Goal: Task Accomplishment & Management: Manage account settings

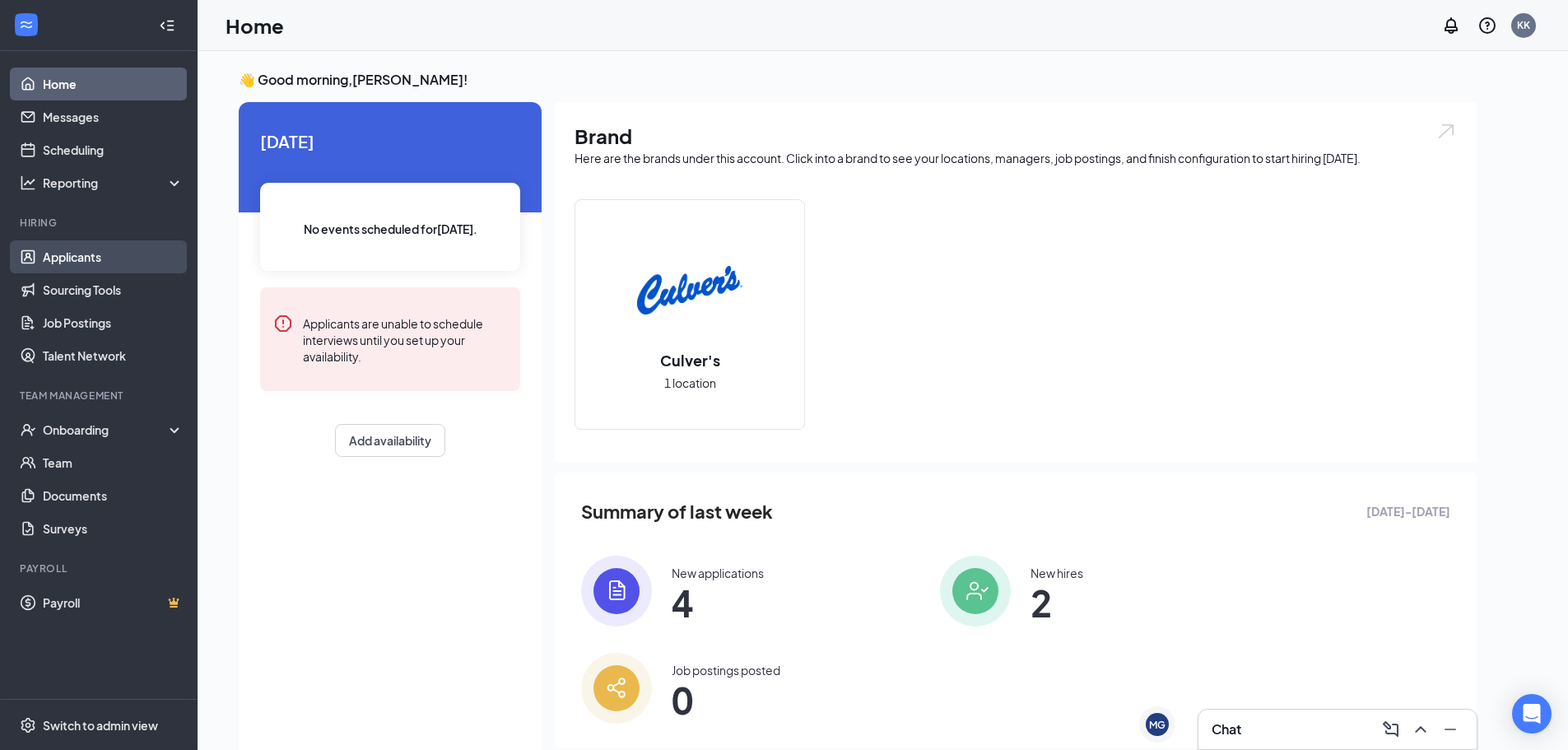
click at [112, 252] on link "Applicants" at bounding box center [113, 256] width 141 height 33
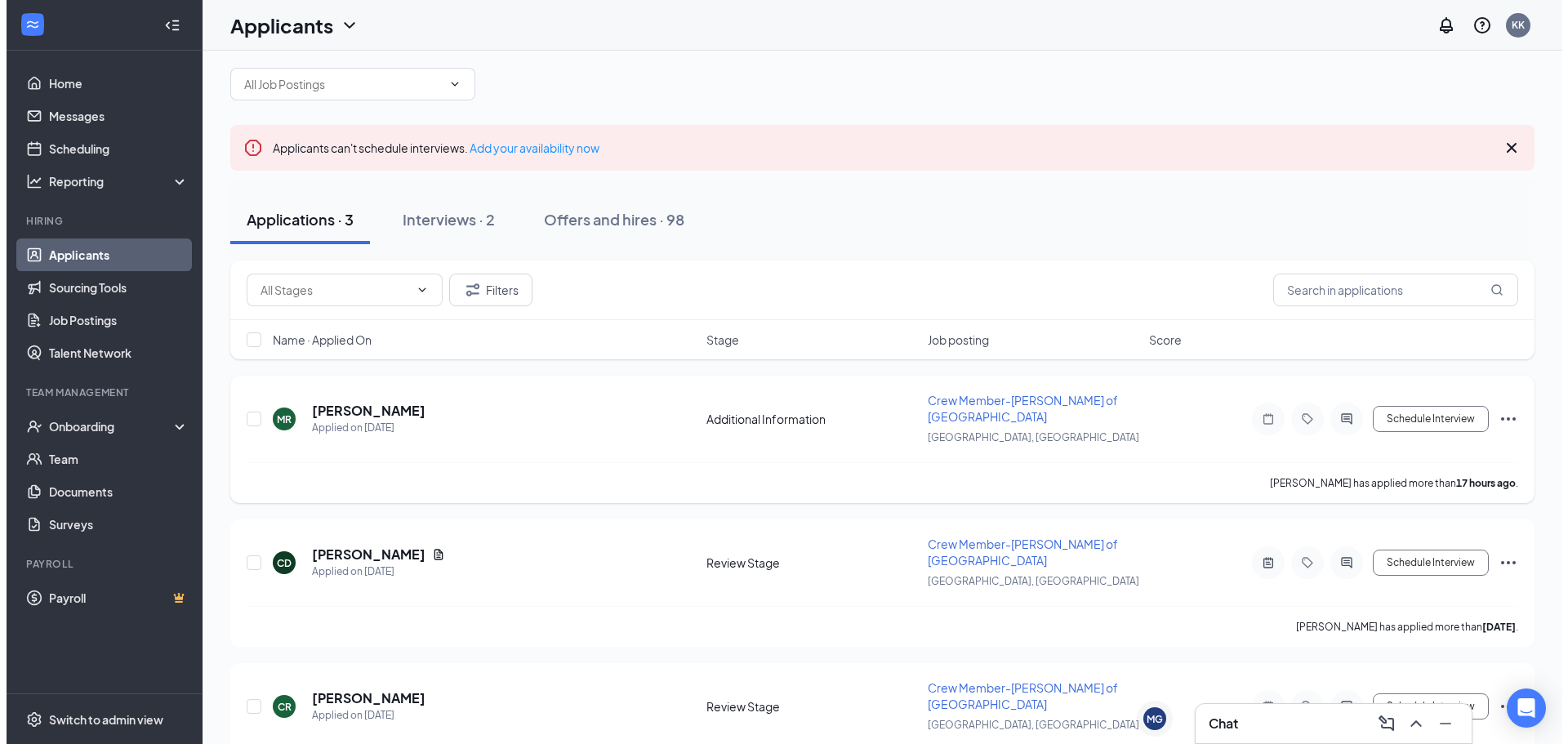
scroll to position [36, 0]
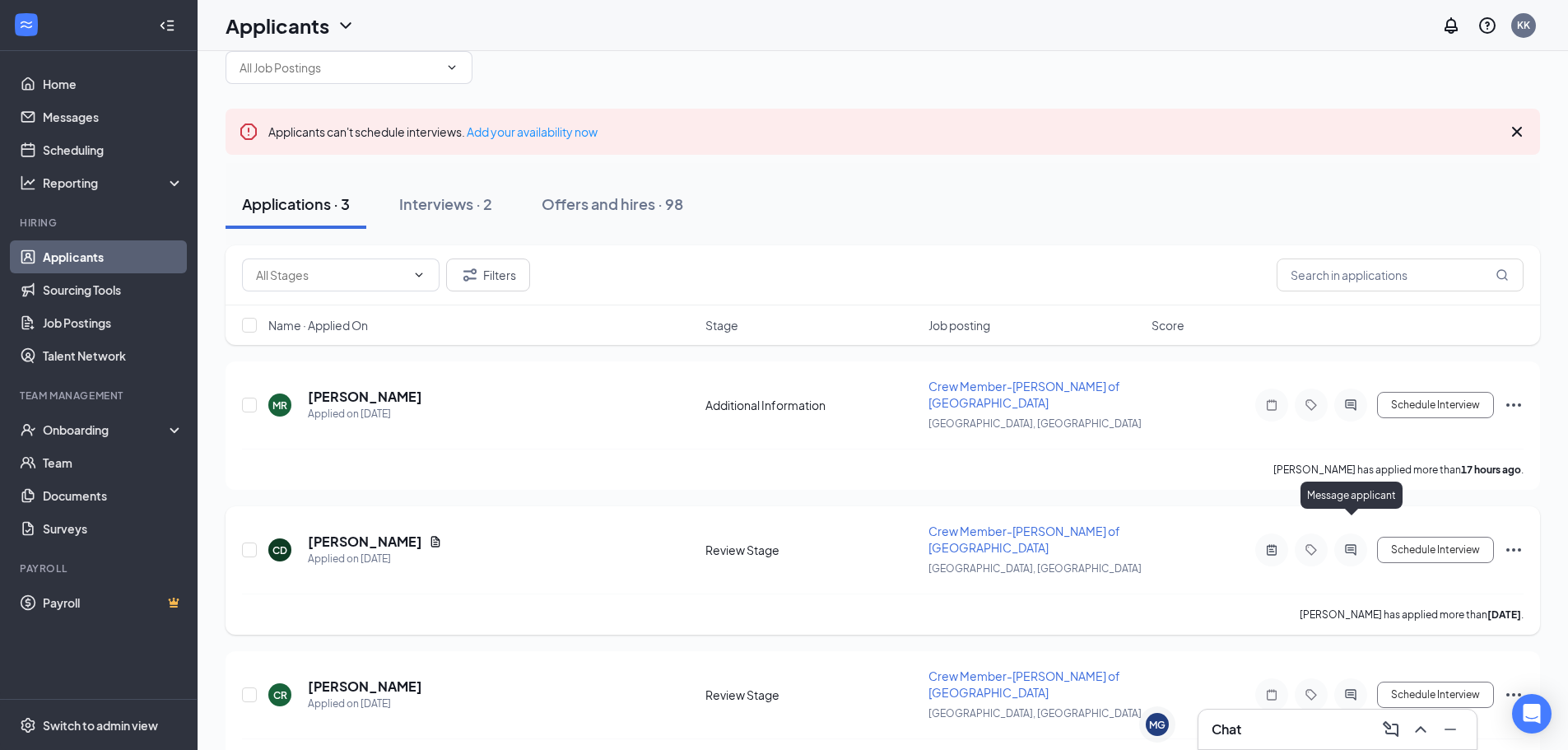
click at [1357, 543] on icon "ActiveChat" at bounding box center [1351, 550] width 20 height 14
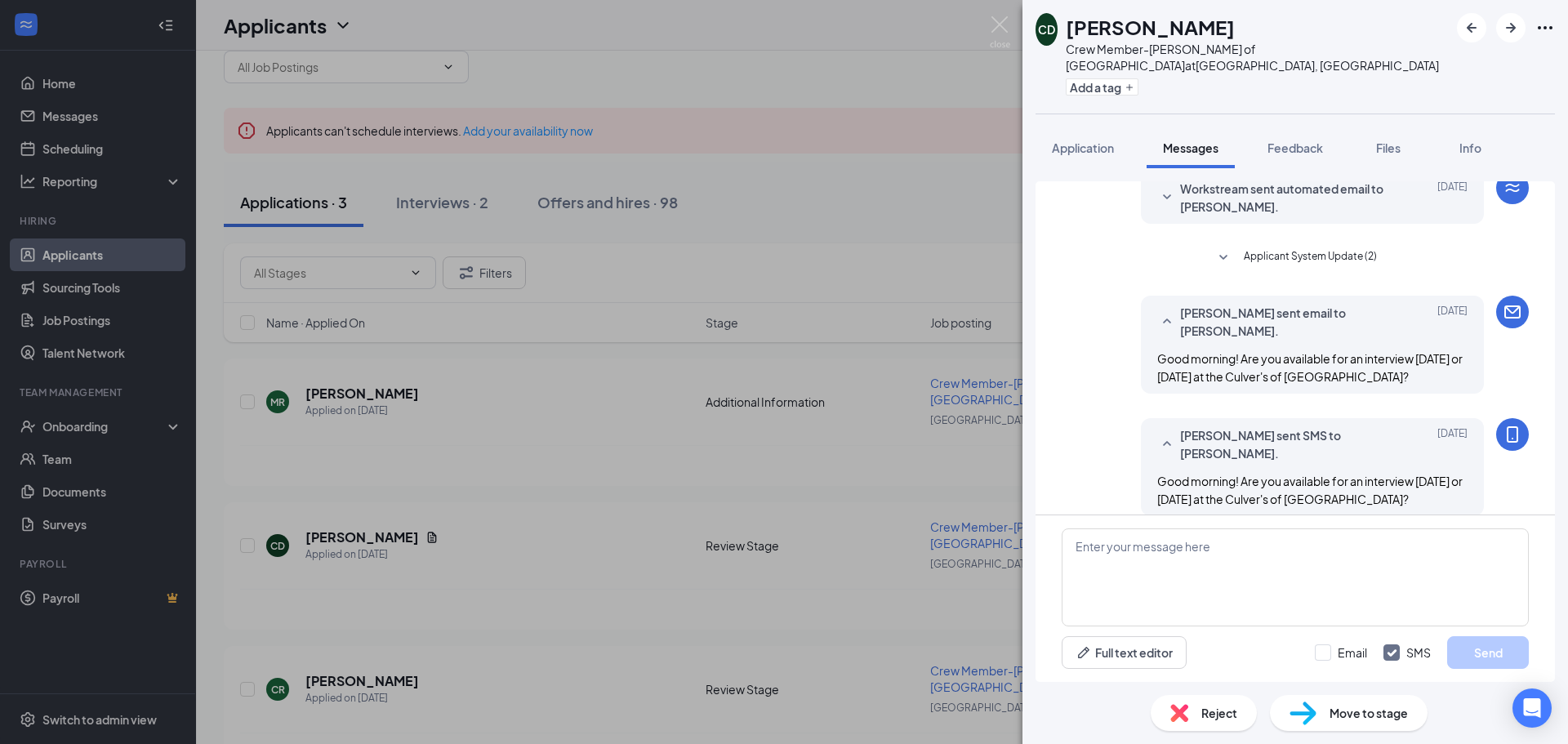
scroll to position [67, 0]
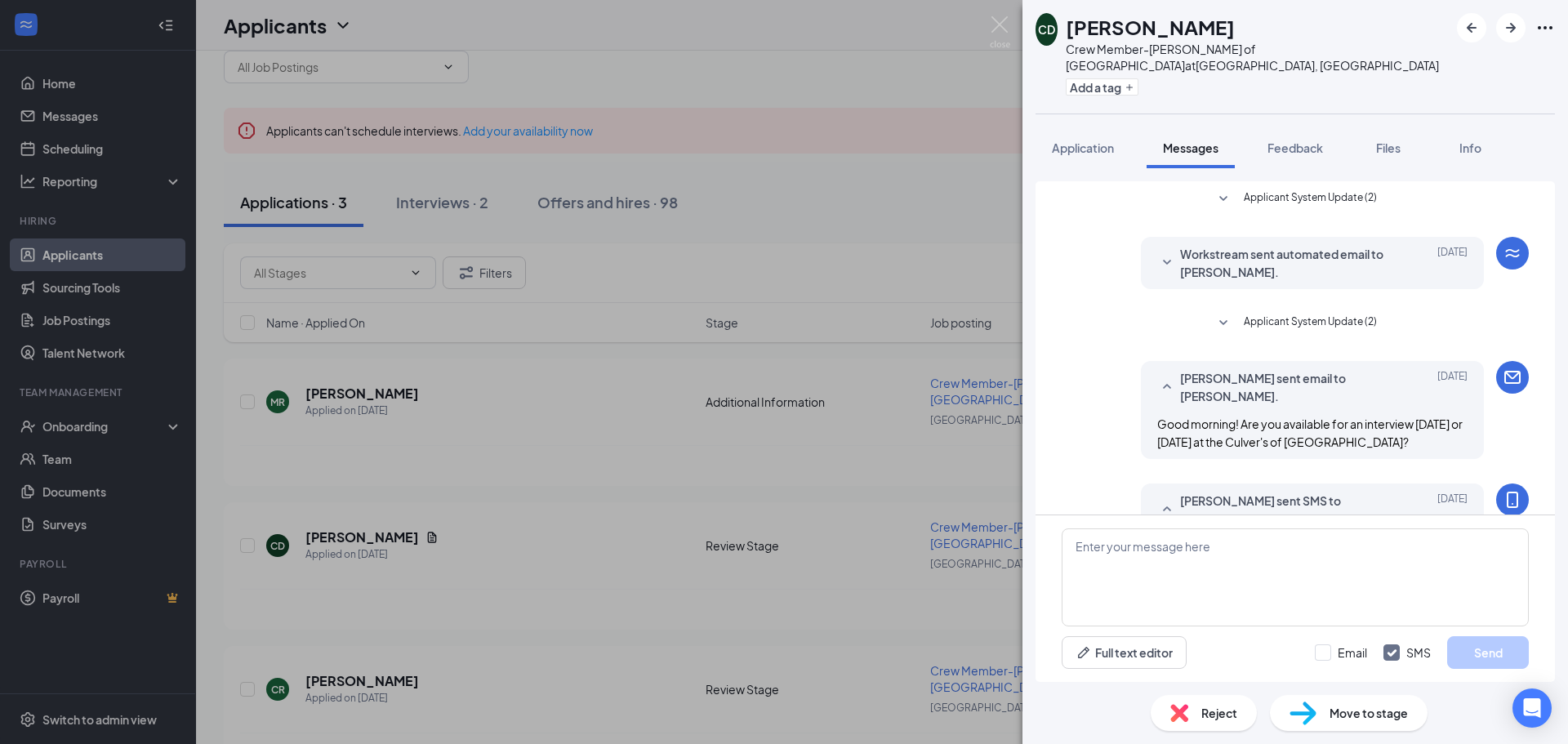
scroll to position [67, 0]
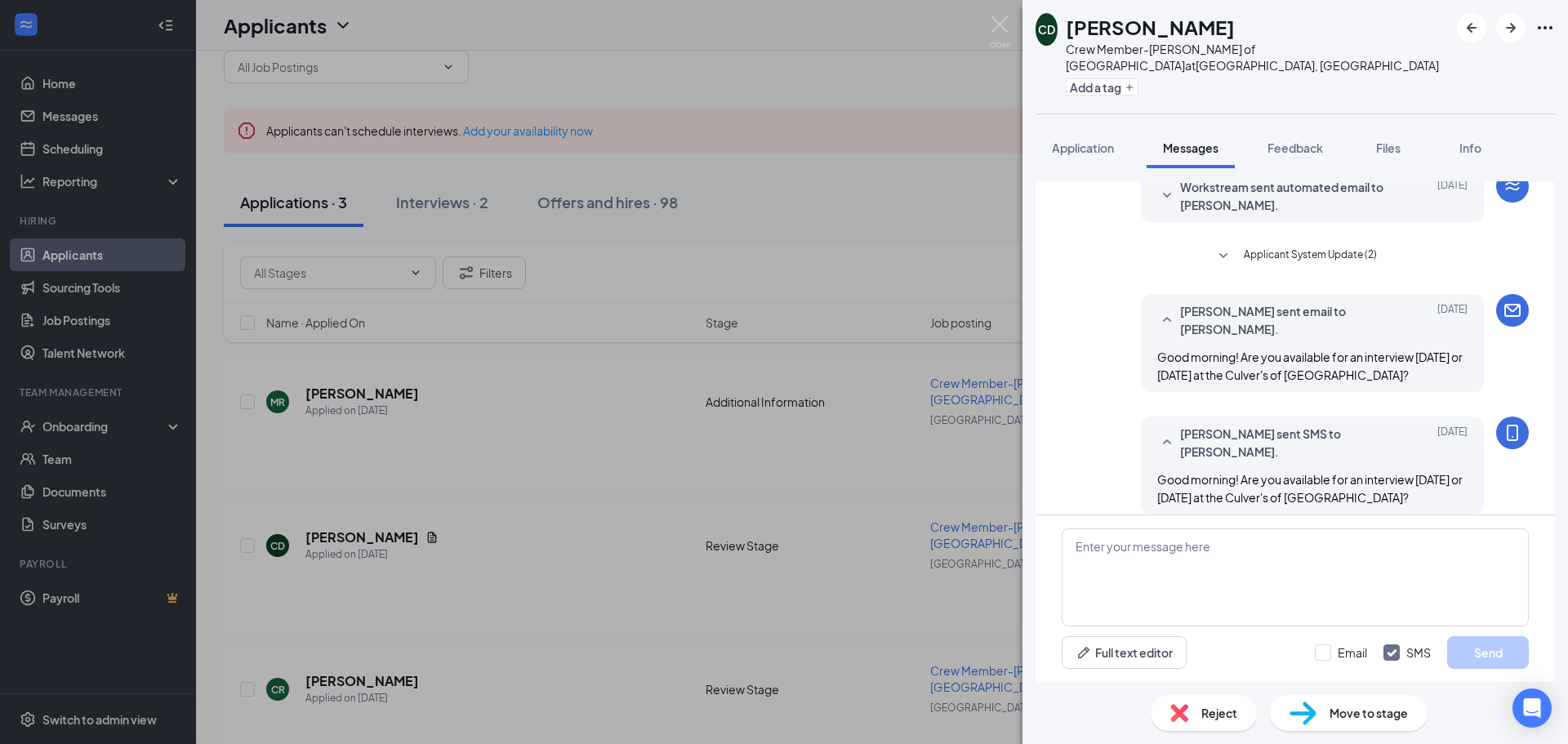
click at [873, 196] on div "CD [PERSON_NAME] Crew Member-[PERSON_NAME] of [GEOGRAPHIC_DATA] at [GEOGRAPHIC_…" at bounding box center [784, 372] width 1568 height 744
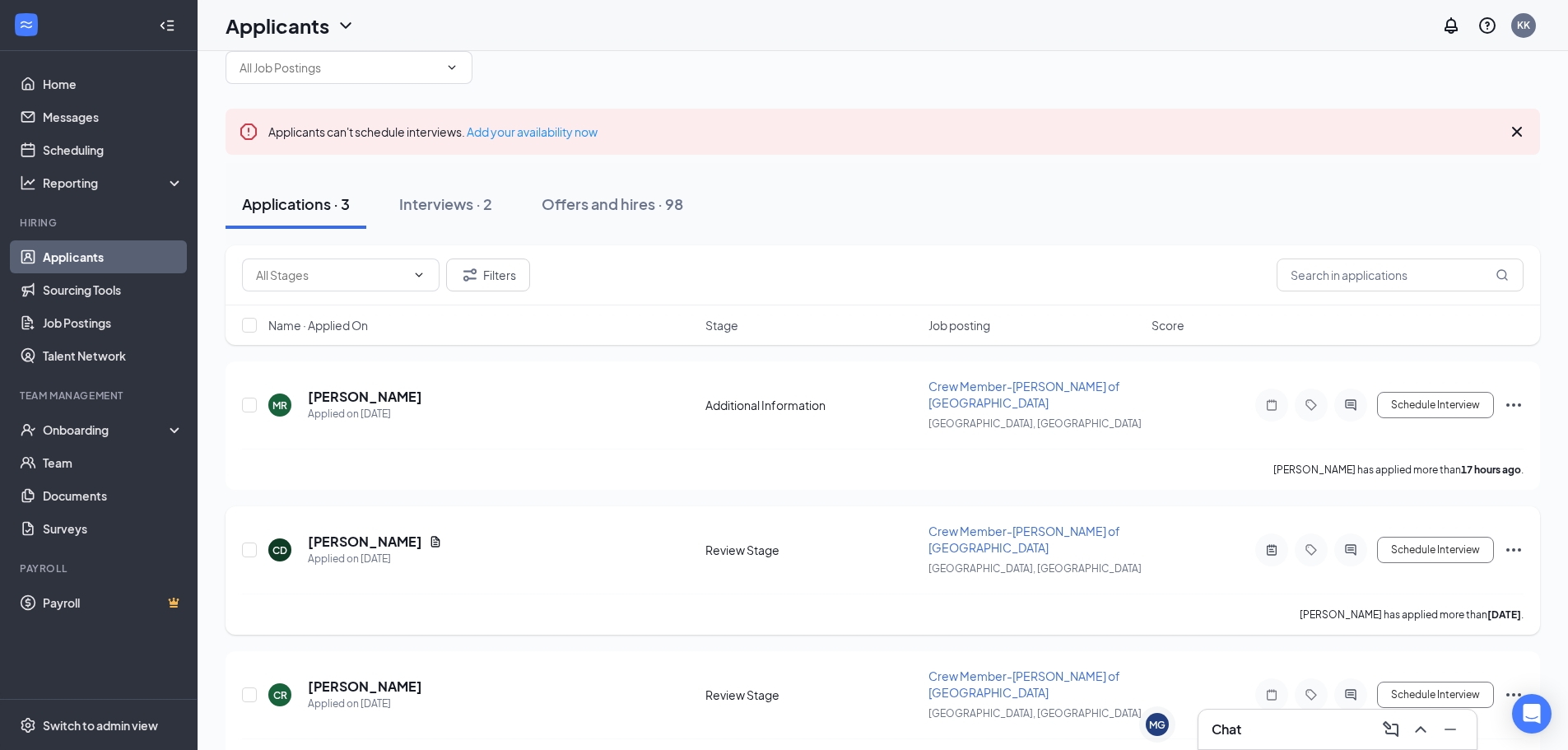
click at [1511, 541] on icon "Ellipses" at bounding box center [1514, 551] width 20 height 20
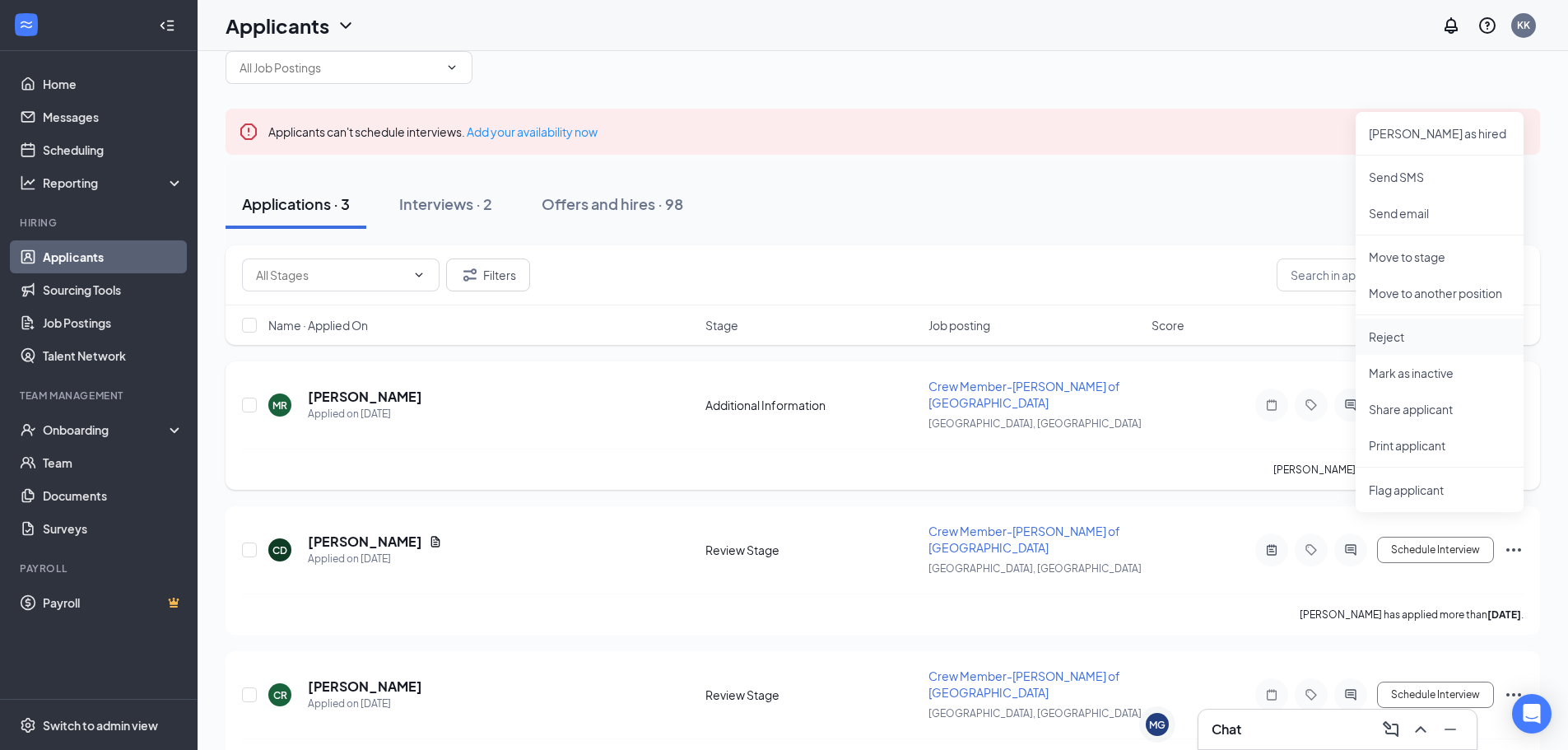
click at [1414, 338] on p "Reject" at bounding box center [1440, 337] width 142 height 16
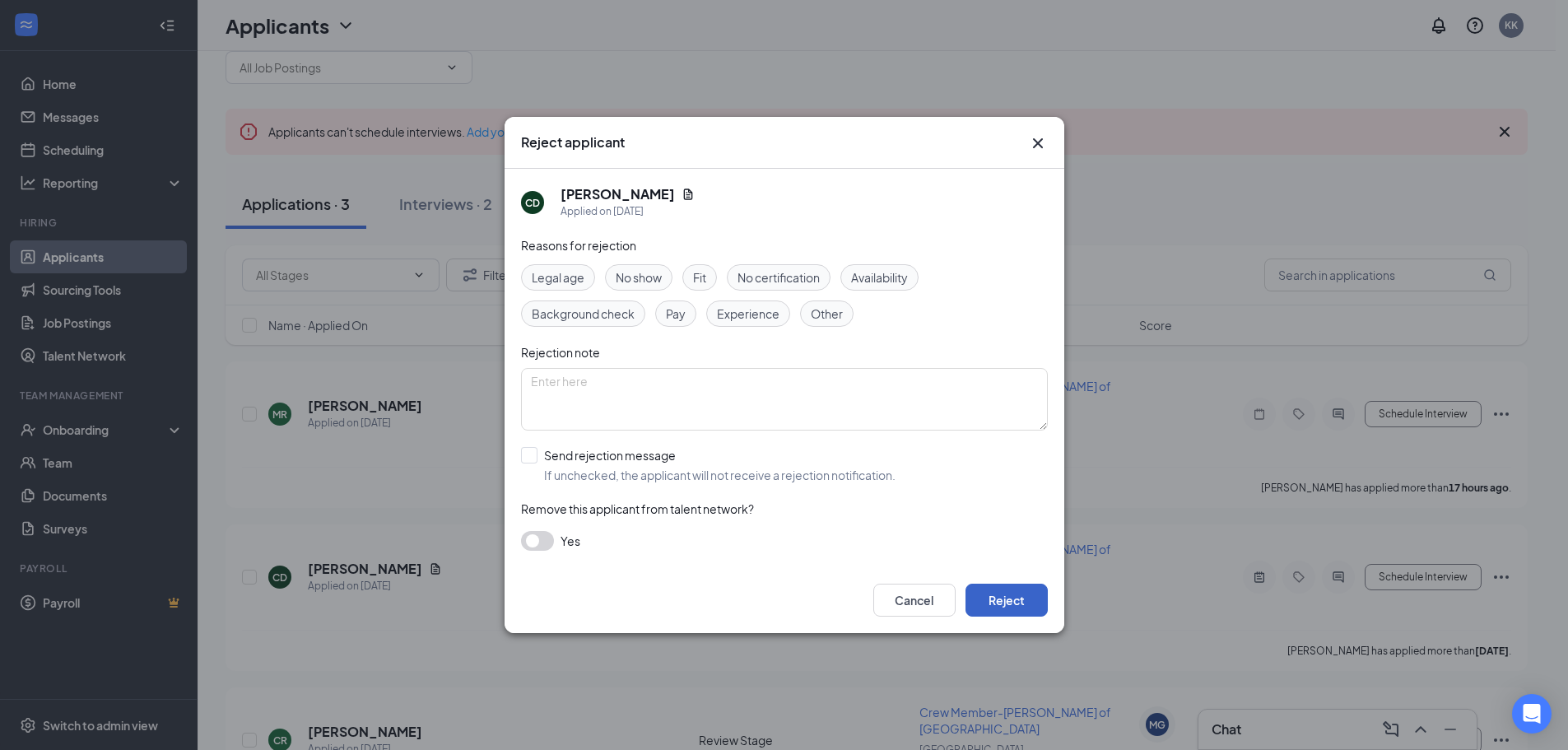
click at [991, 600] on button "Reject" at bounding box center [1006, 600] width 82 height 33
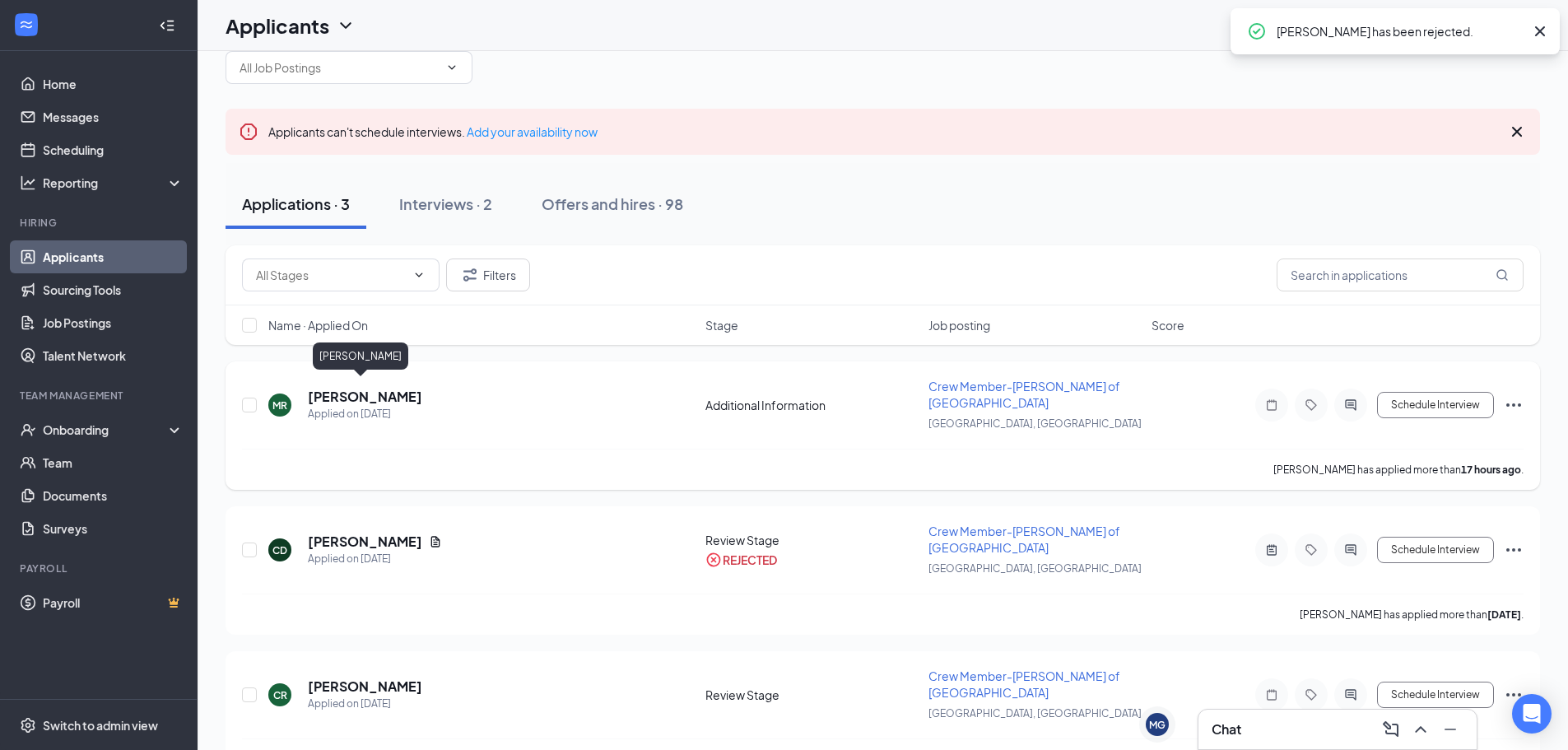
click at [348, 394] on h5 "[PERSON_NAME]" at bounding box center [364, 397] width 115 height 18
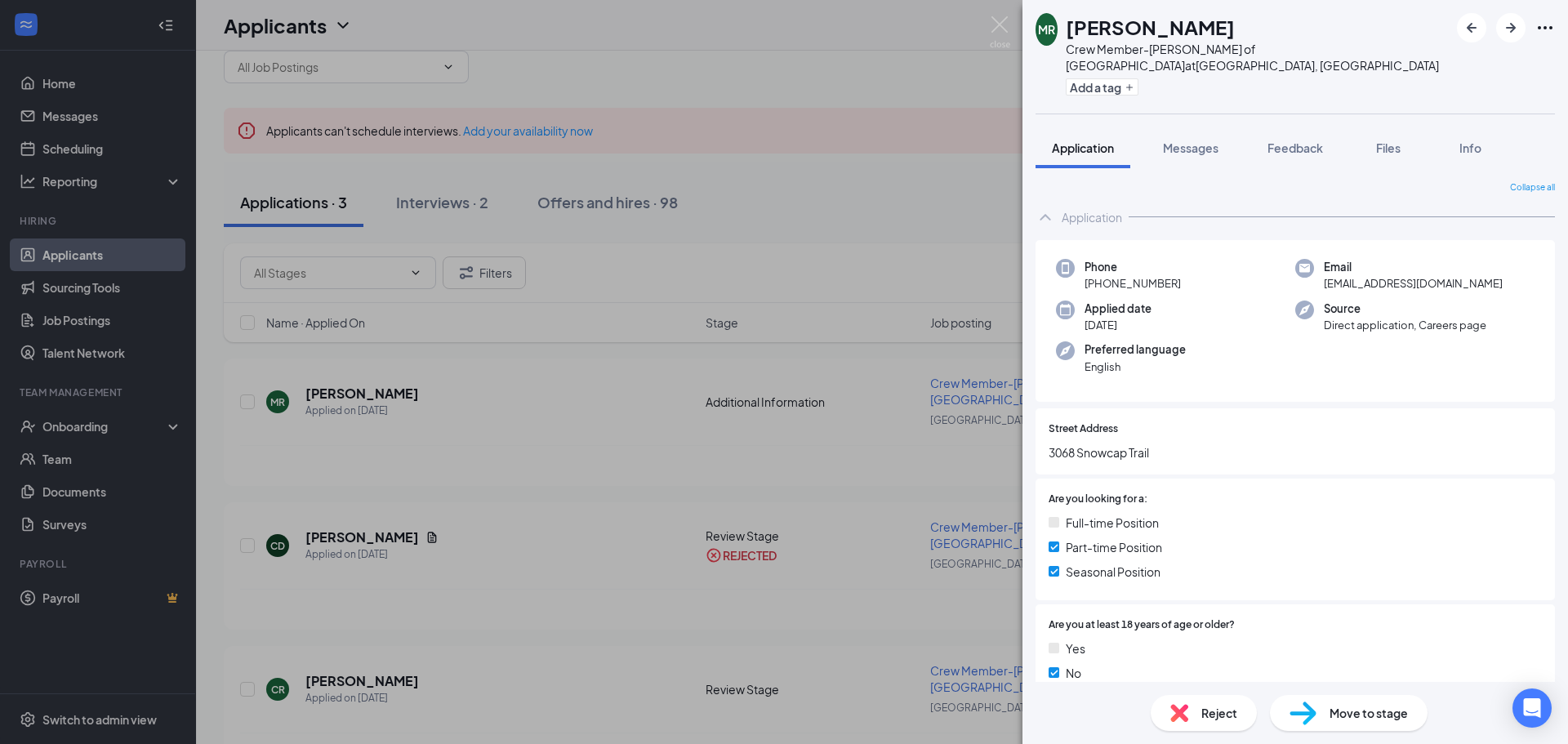
click at [753, 175] on div "MR [PERSON_NAME] Crew Member-[PERSON_NAME] of [GEOGRAPHIC_DATA] at [GEOGRAPHIC_…" at bounding box center [784, 372] width 1568 height 744
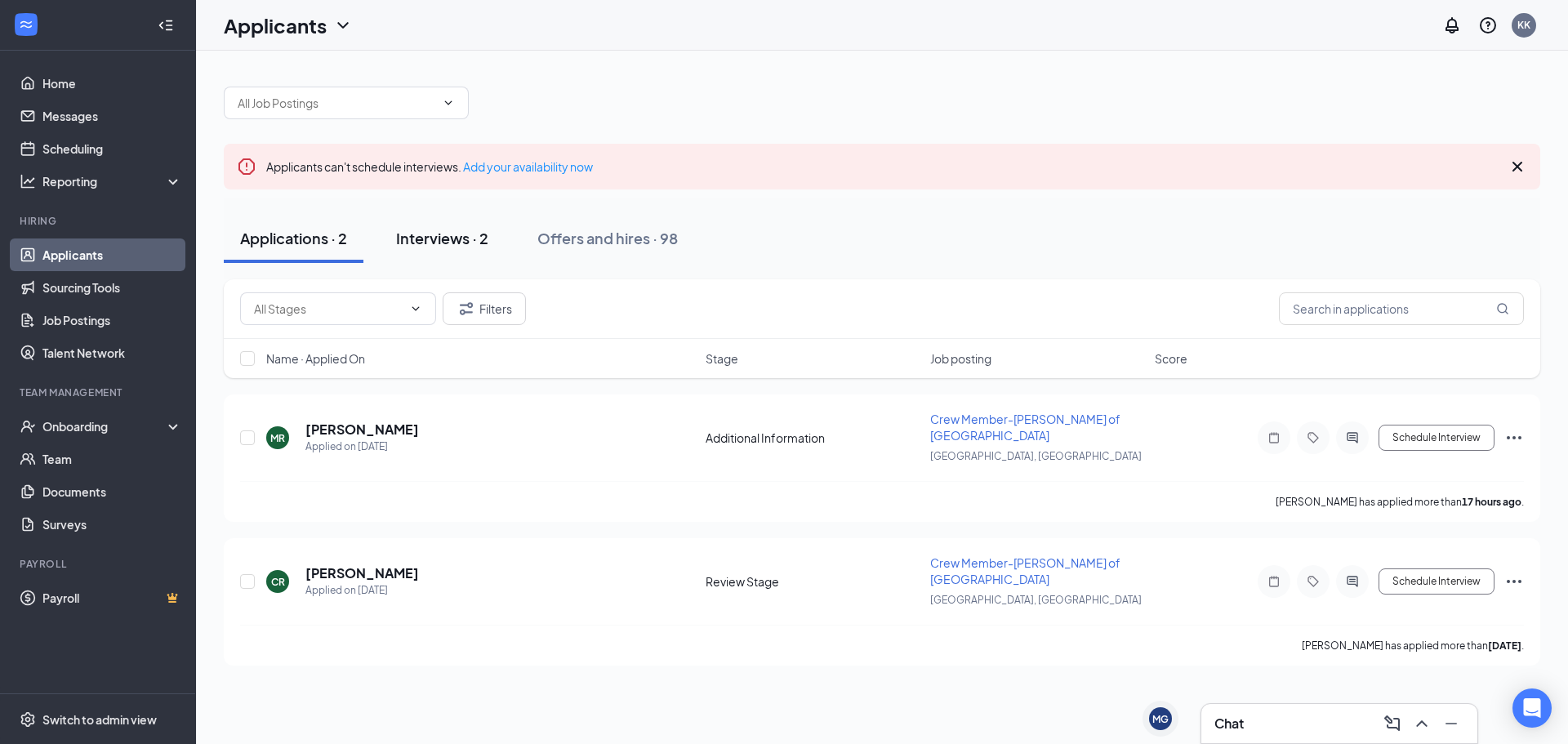
click at [464, 229] on div "Interviews · 2" at bounding box center [442, 238] width 92 height 21
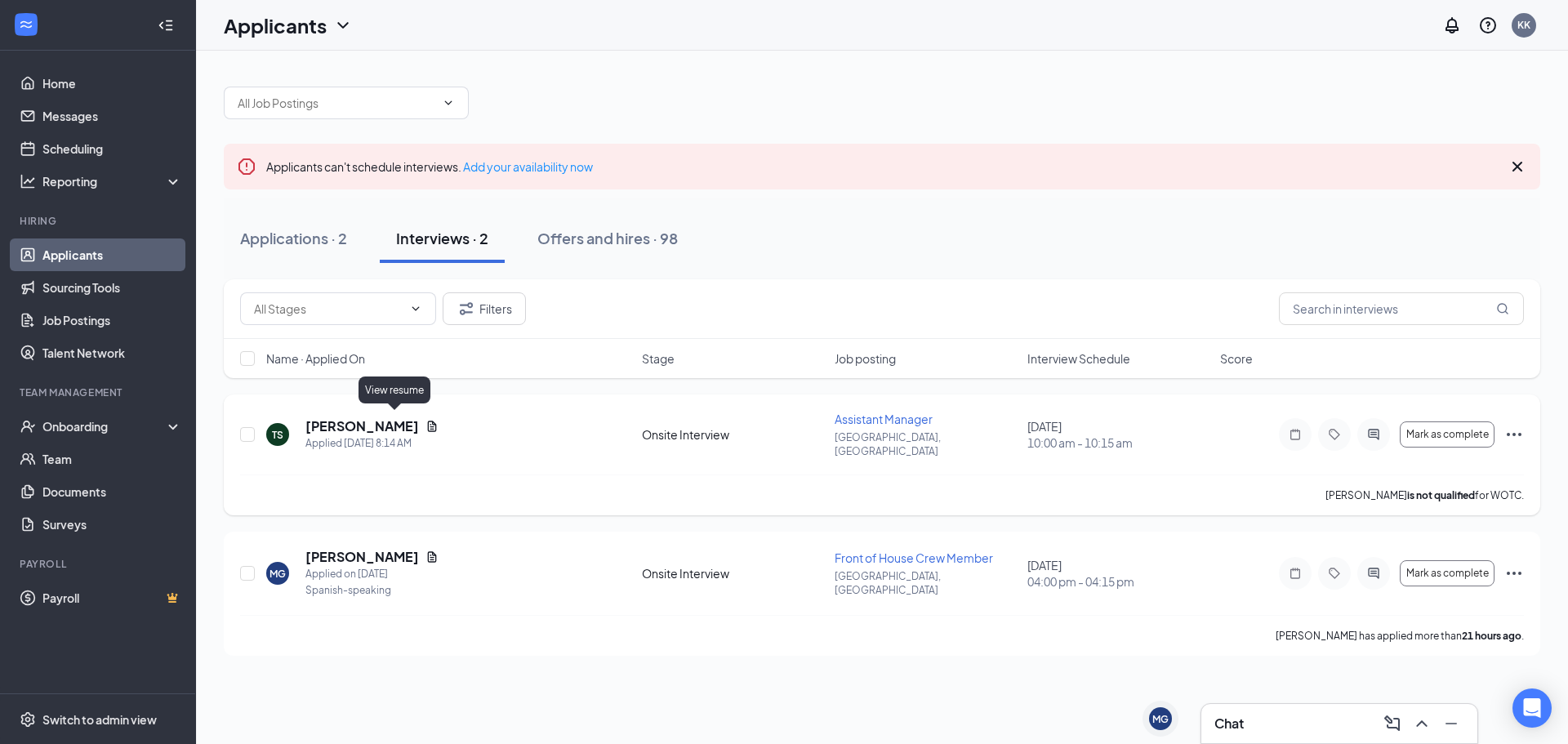
click at [425, 421] on icon "Document" at bounding box center [431, 426] width 13 height 13
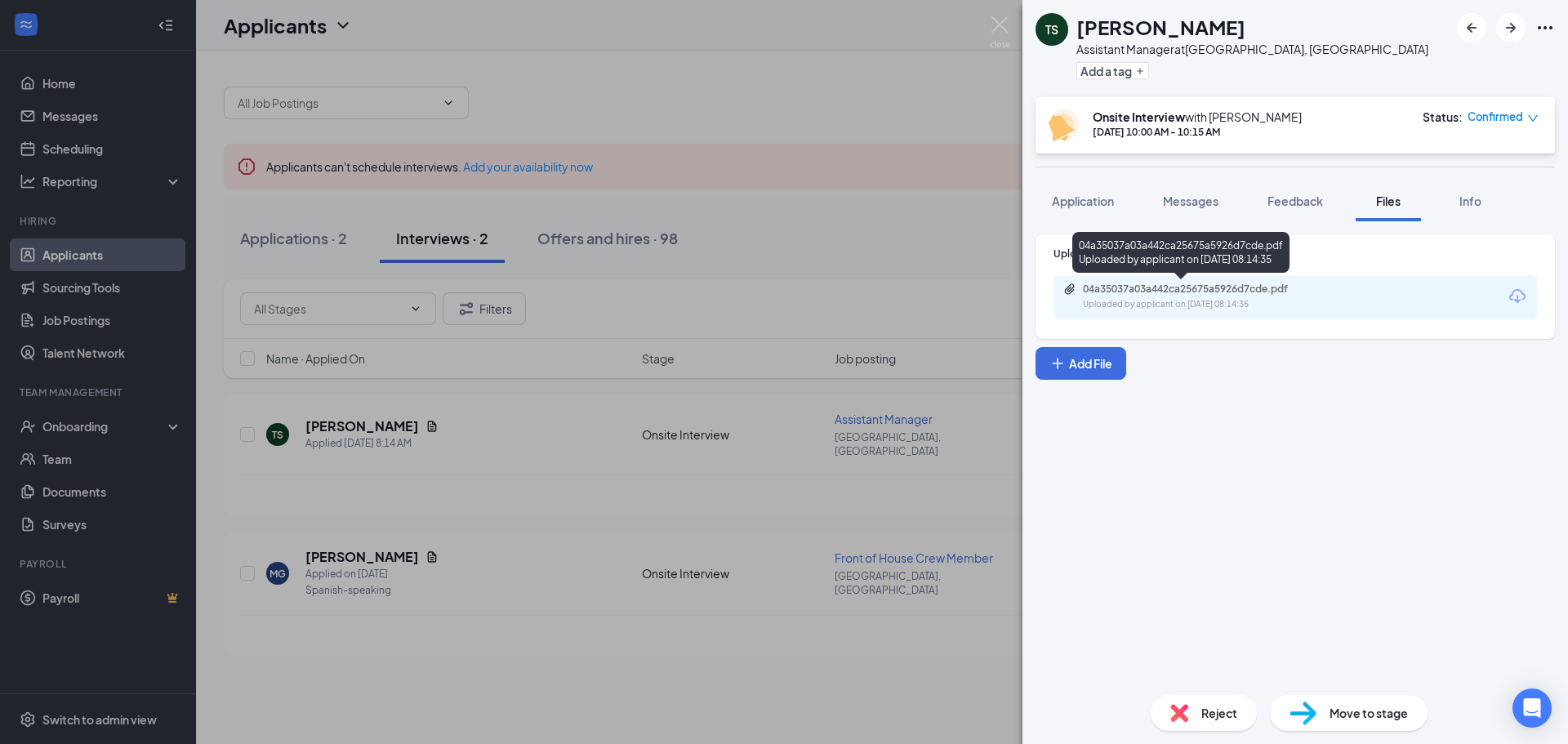
click at [1159, 291] on div "04a35037a03a442ca25675a5926d7cde.pdf" at bounding box center [1197, 289] width 229 height 13
click at [899, 281] on div "TS [PERSON_NAME] Assistant Manager at [GEOGRAPHIC_DATA], [GEOGRAPHIC_DATA] Add …" at bounding box center [784, 372] width 1568 height 744
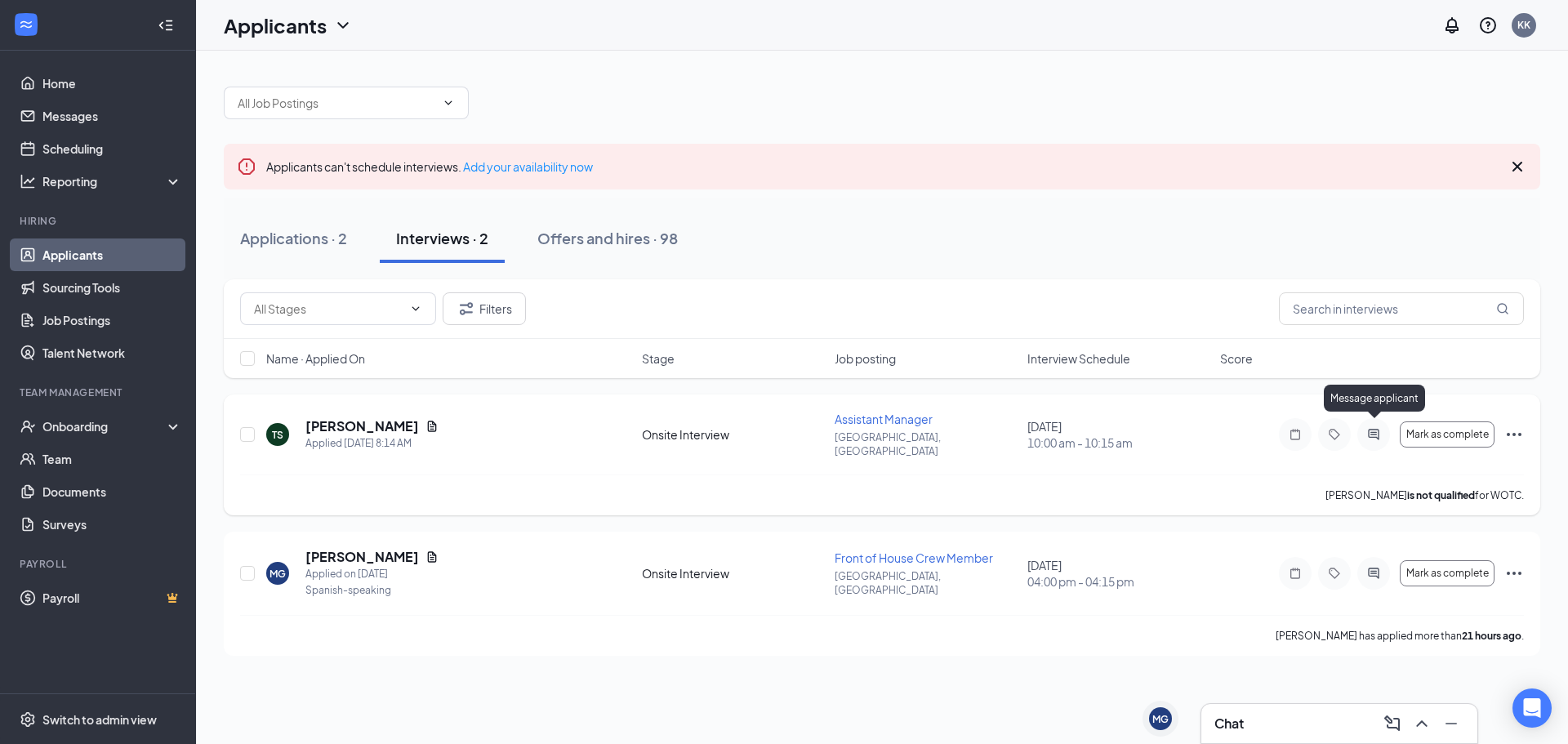
click at [1373, 428] on icon "ActiveChat" at bounding box center [1374, 434] width 20 height 13
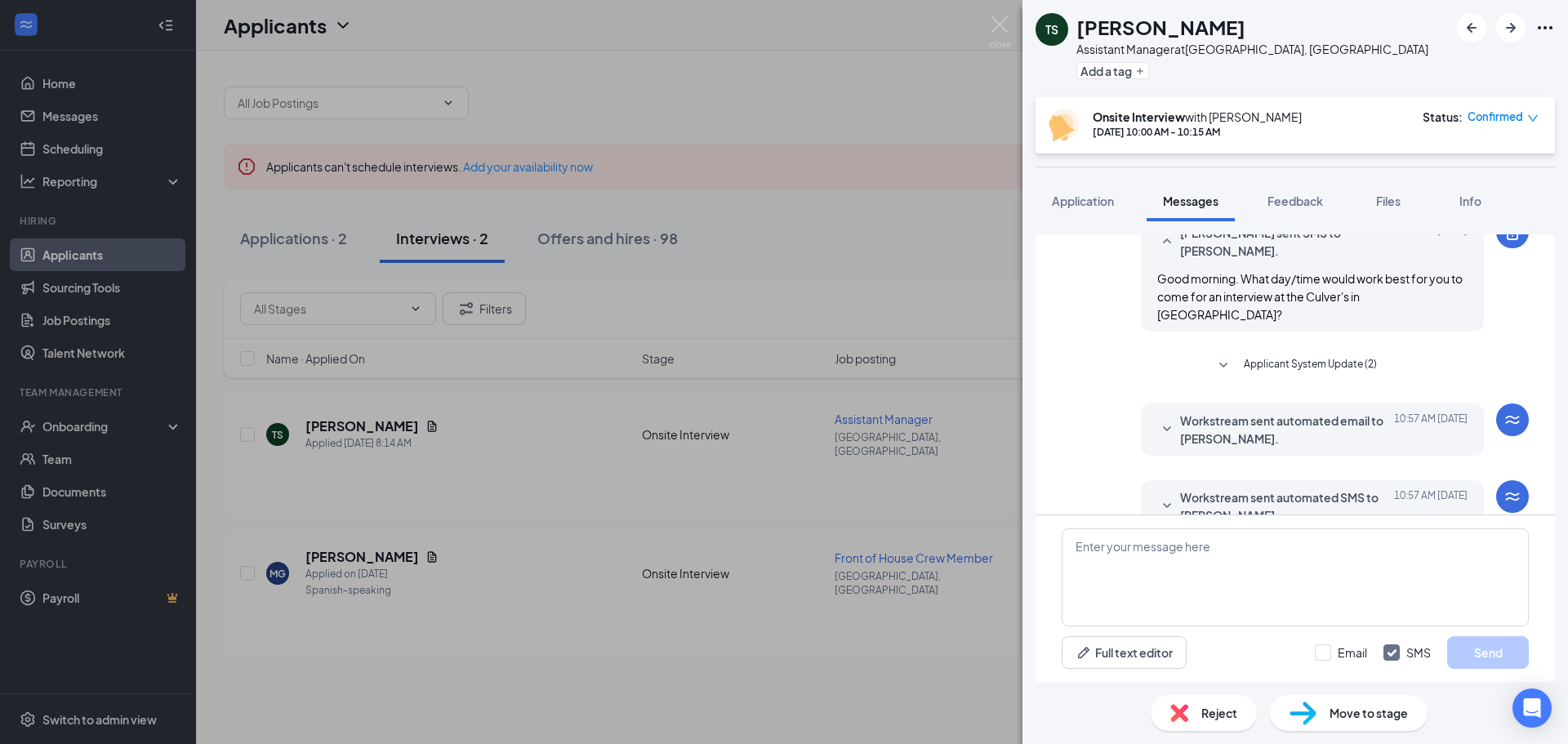
scroll to position [246, 0]
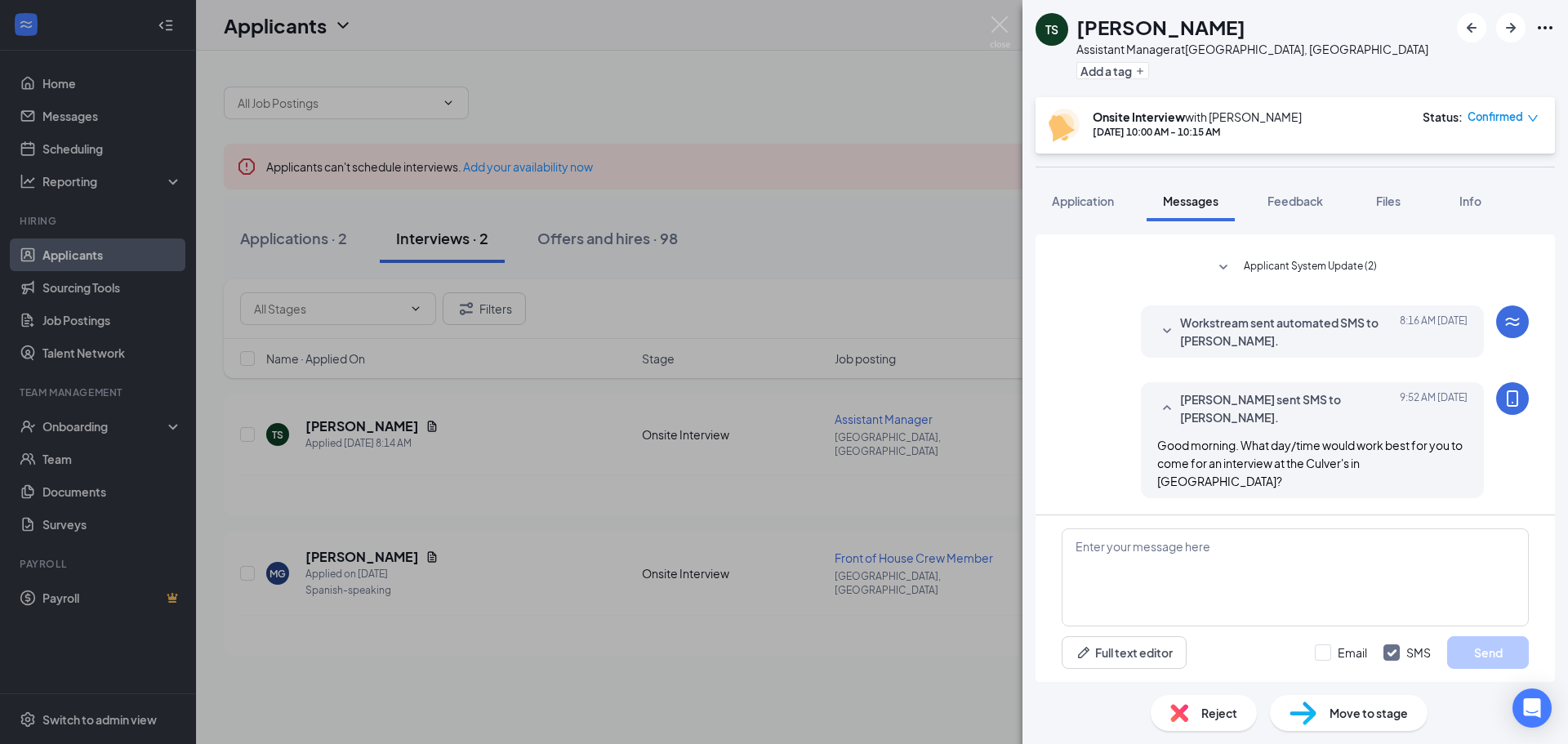
scroll to position [246, 0]
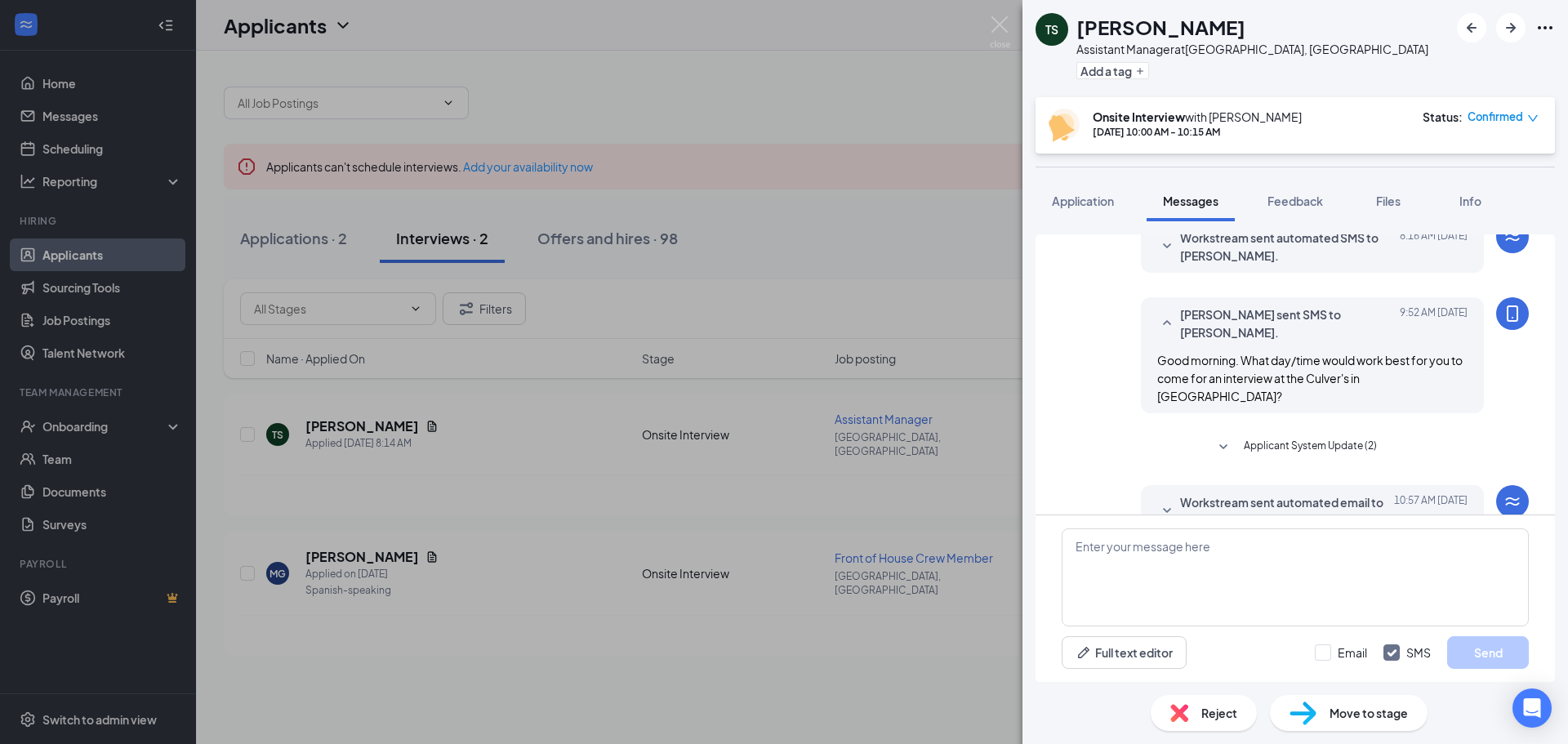
click at [954, 305] on div "TS [PERSON_NAME] Assistant Manager at [GEOGRAPHIC_DATA], [GEOGRAPHIC_DATA] Add …" at bounding box center [784, 372] width 1568 height 744
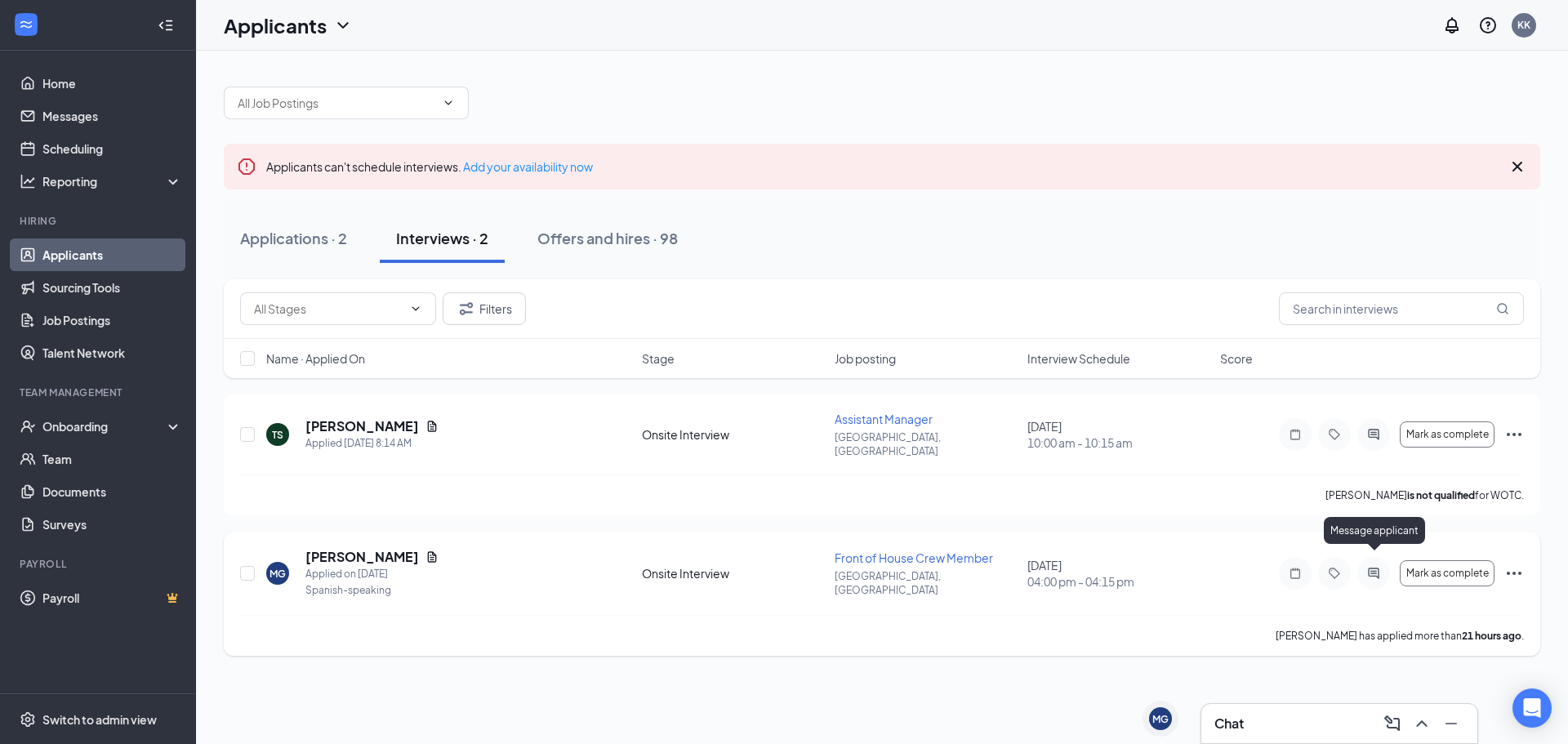
click at [1376, 567] on icon "ActiveChat" at bounding box center [1374, 573] width 20 height 13
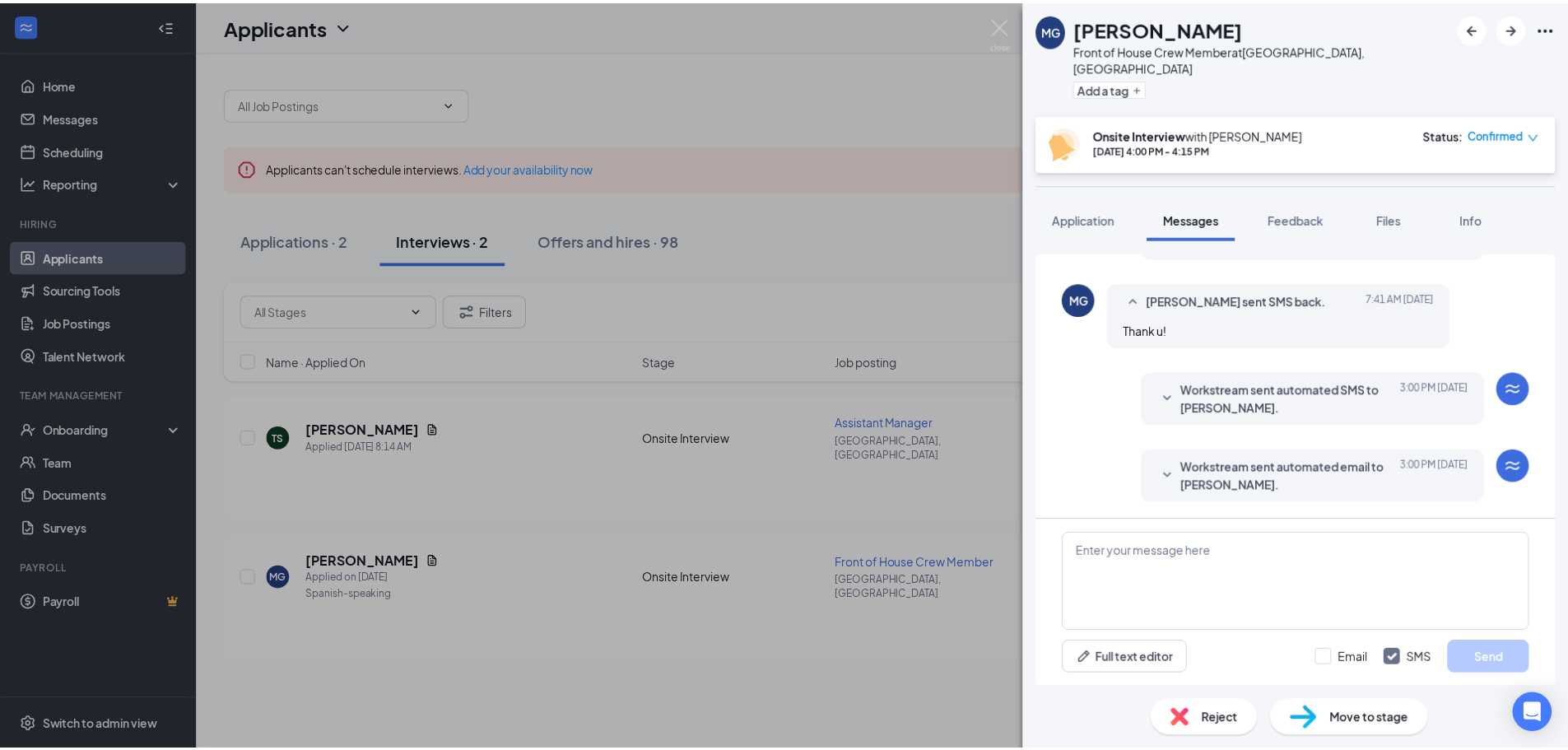
scroll to position [568, 0]
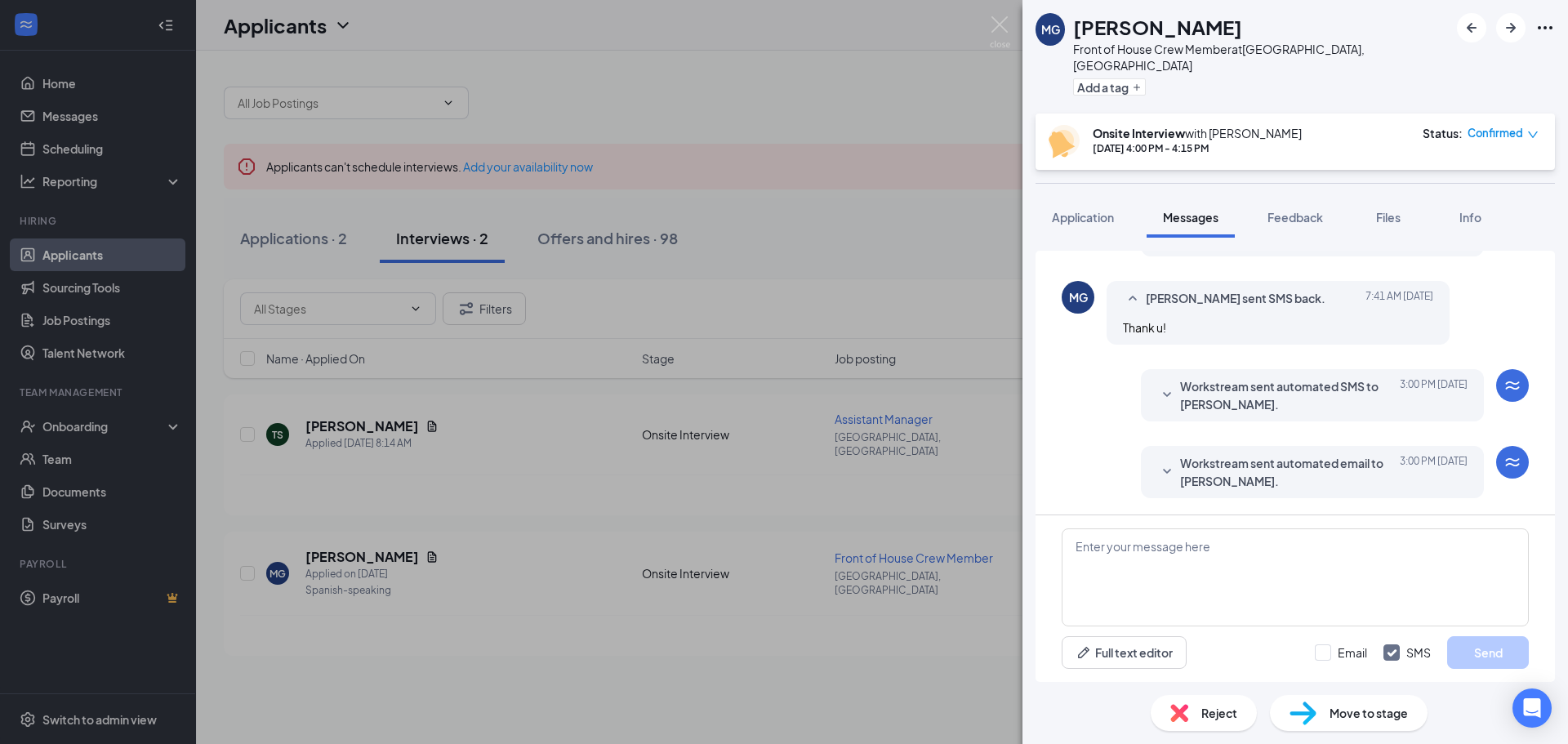
click at [932, 214] on div "MG [PERSON_NAME] Front of House Crew Member at [GEOGRAPHIC_DATA], [GEOGRAPHIC_D…" at bounding box center [784, 372] width 1568 height 744
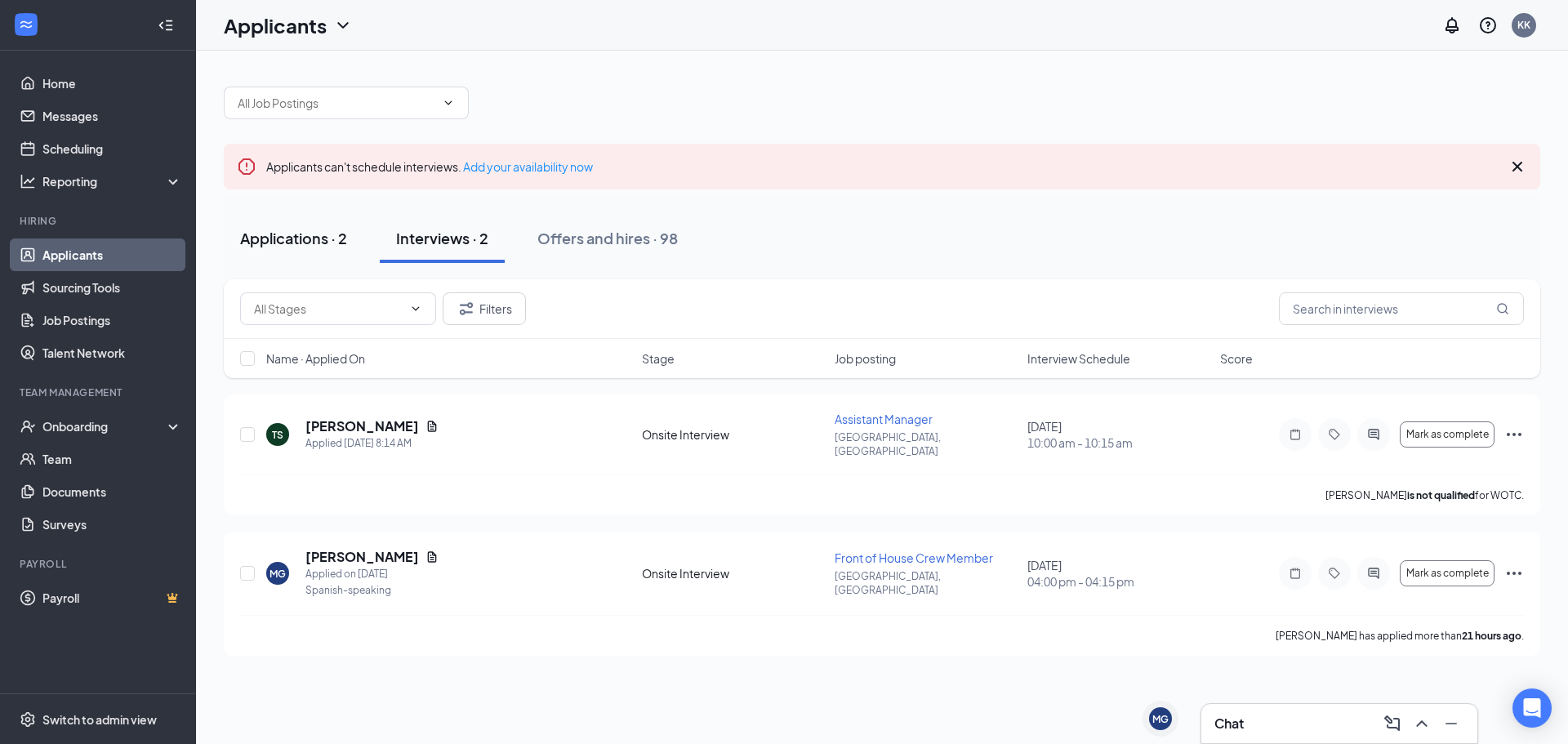
click at [331, 248] on button "Applications · 2" at bounding box center [294, 238] width 140 height 49
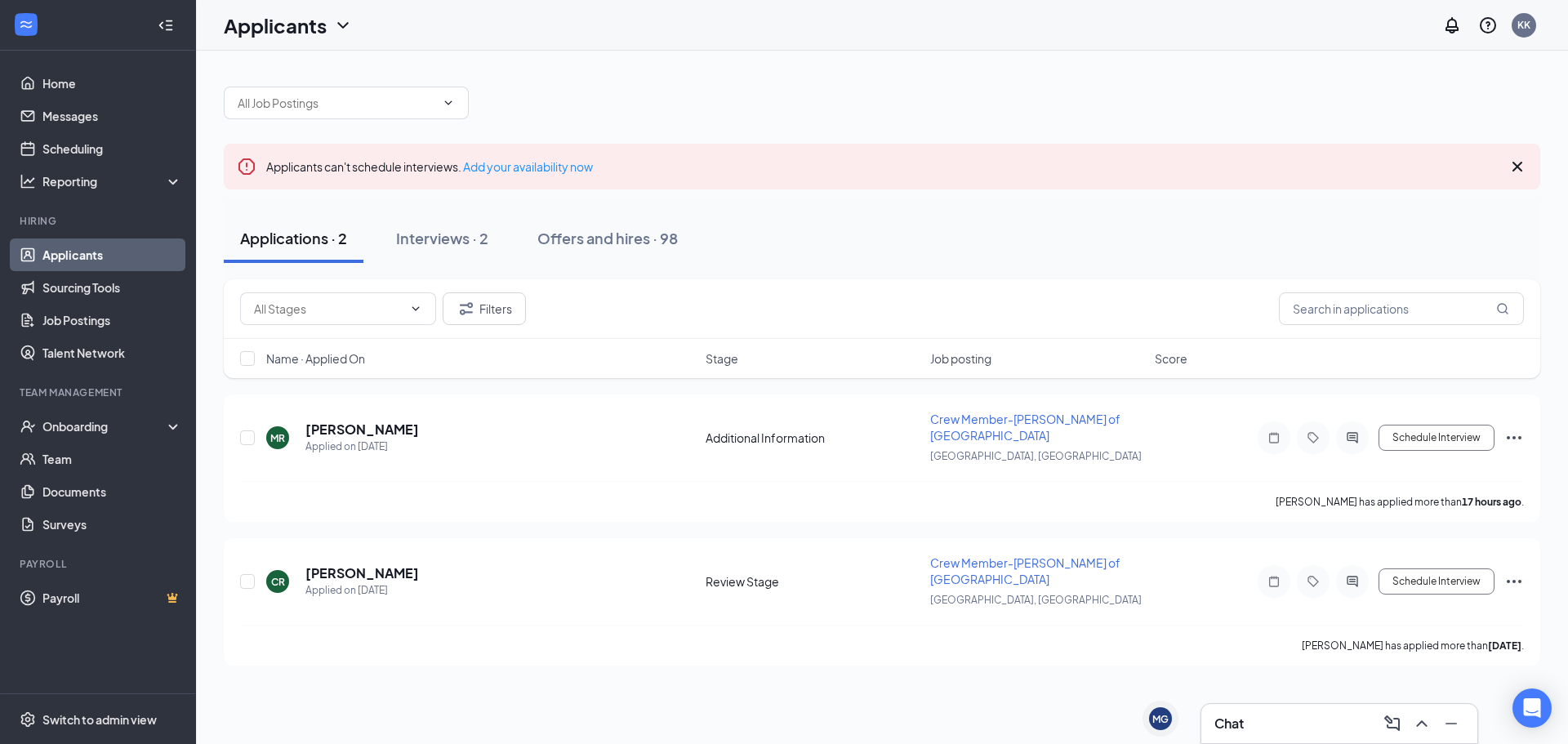
click at [1337, 735] on div "Chat" at bounding box center [1339, 723] width 250 height 26
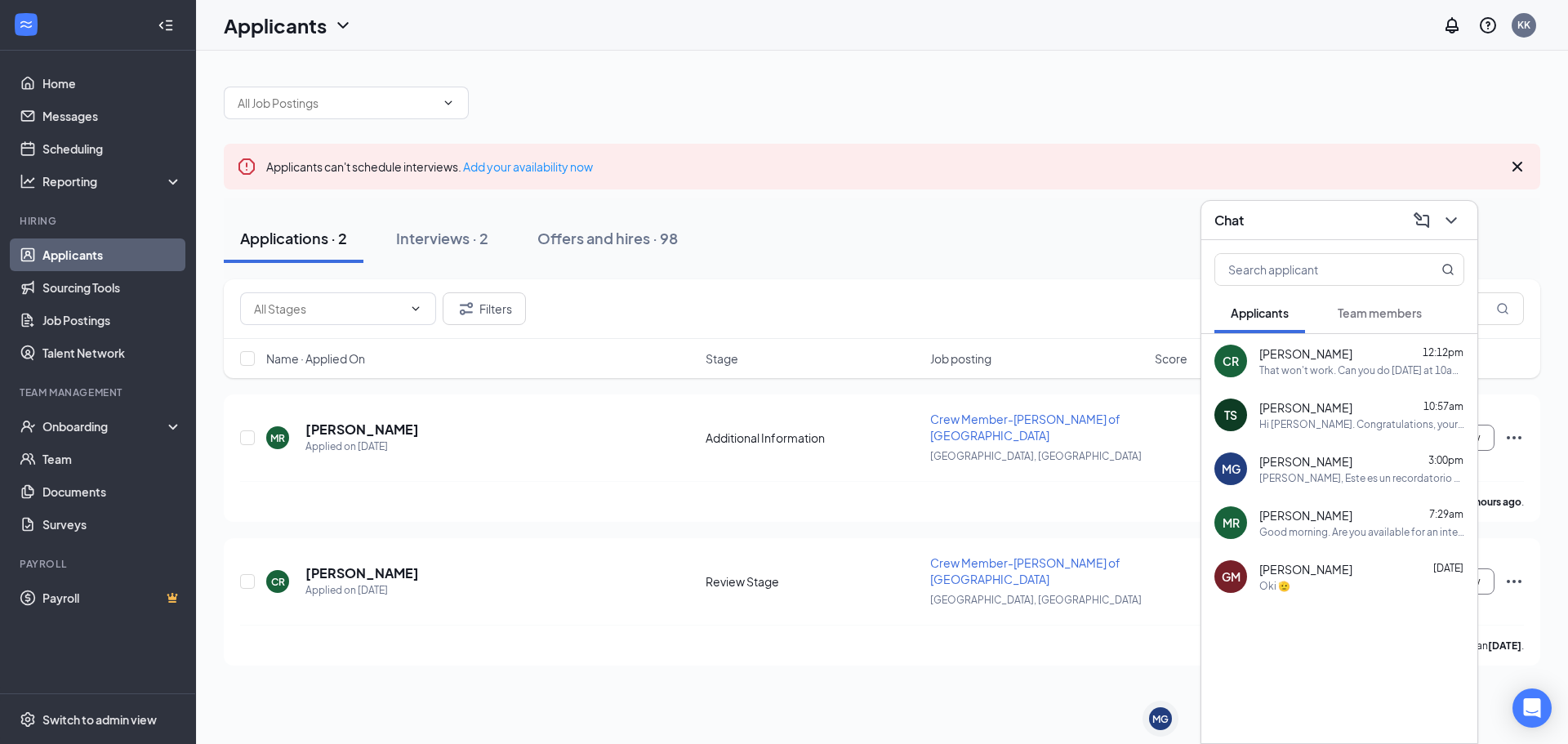
click at [1410, 313] on span "Team members" at bounding box center [1380, 312] width 84 height 14
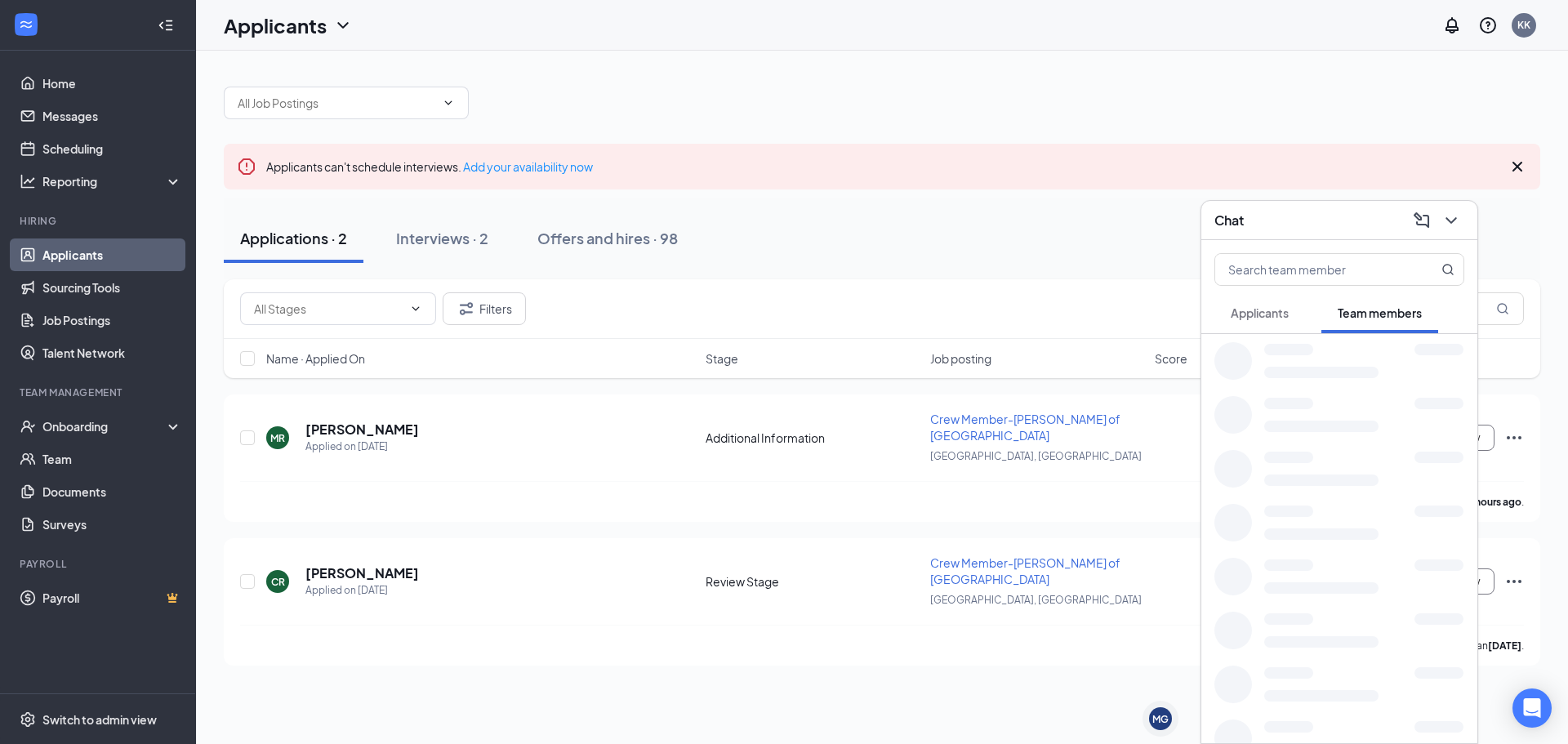
click at [1248, 301] on button "Applicants" at bounding box center [1259, 313] width 90 height 41
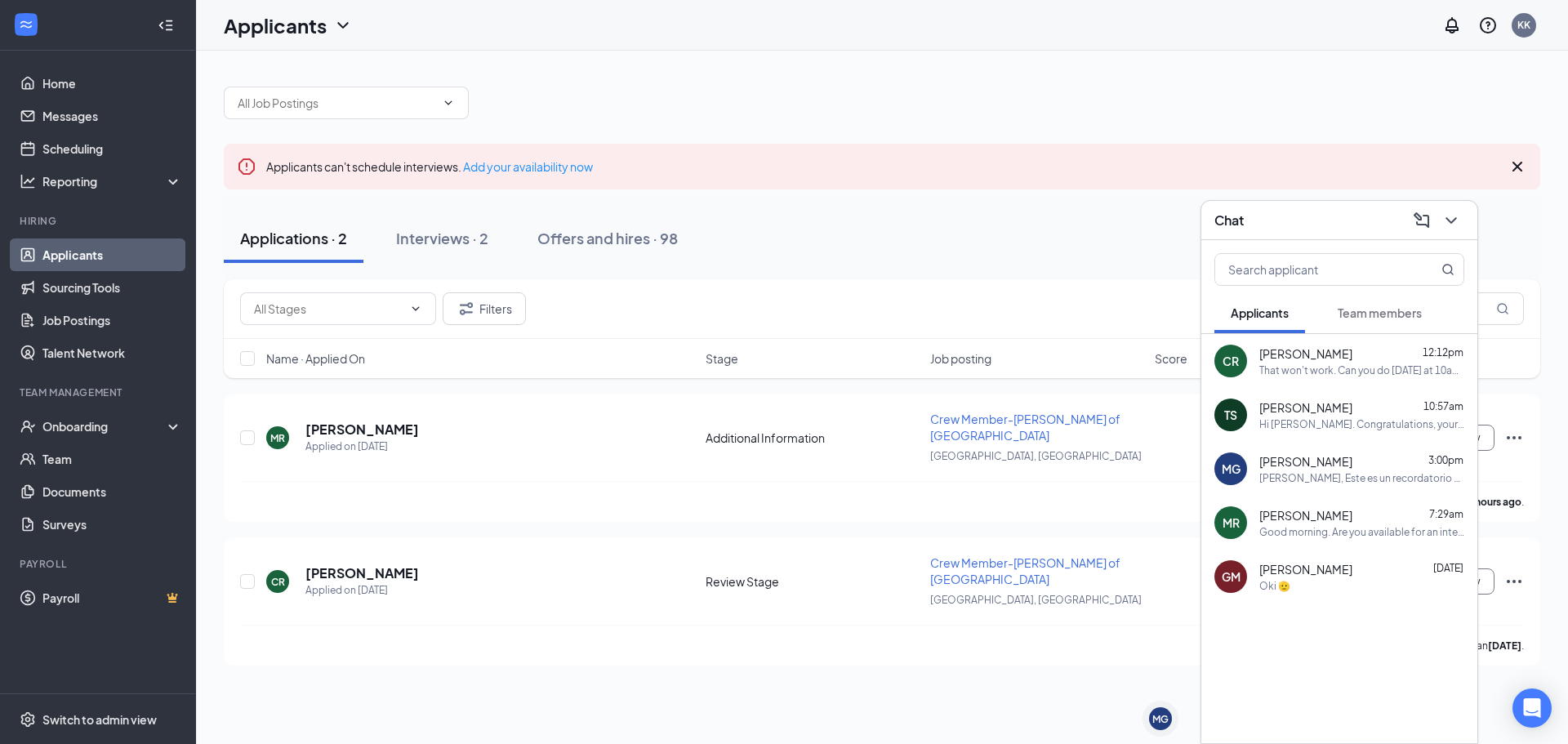
click at [1315, 235] on div "Chat" at bounding box center [1339, 220] width 276 height 39
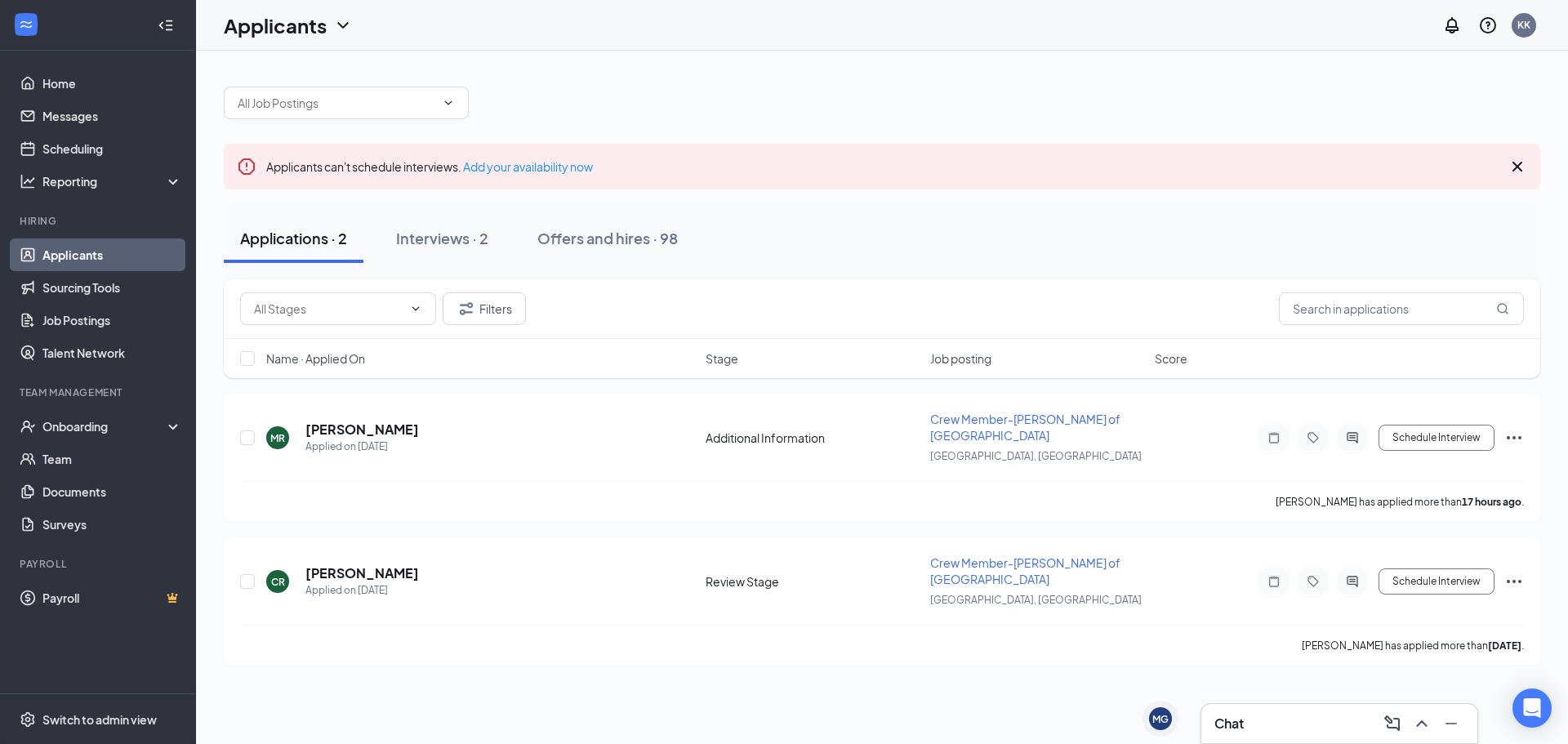
drag, startPoint x: 1410, startPoint y: 653, endPoint x: 1492, endPoint y: 176, distance: 484.0
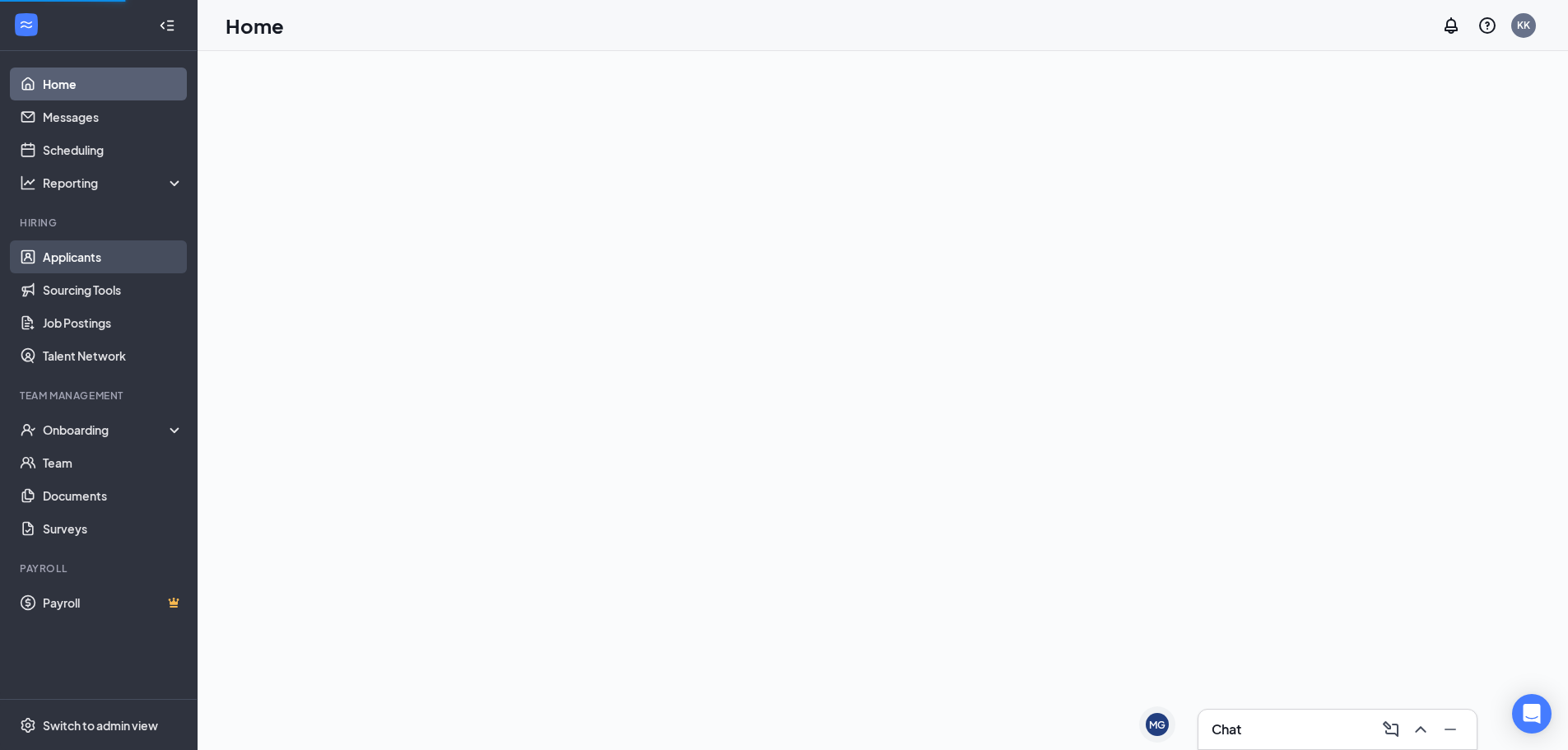
click at [115, 252] on link "Applicants" at bounding box center [113, 256] width 141 height 33
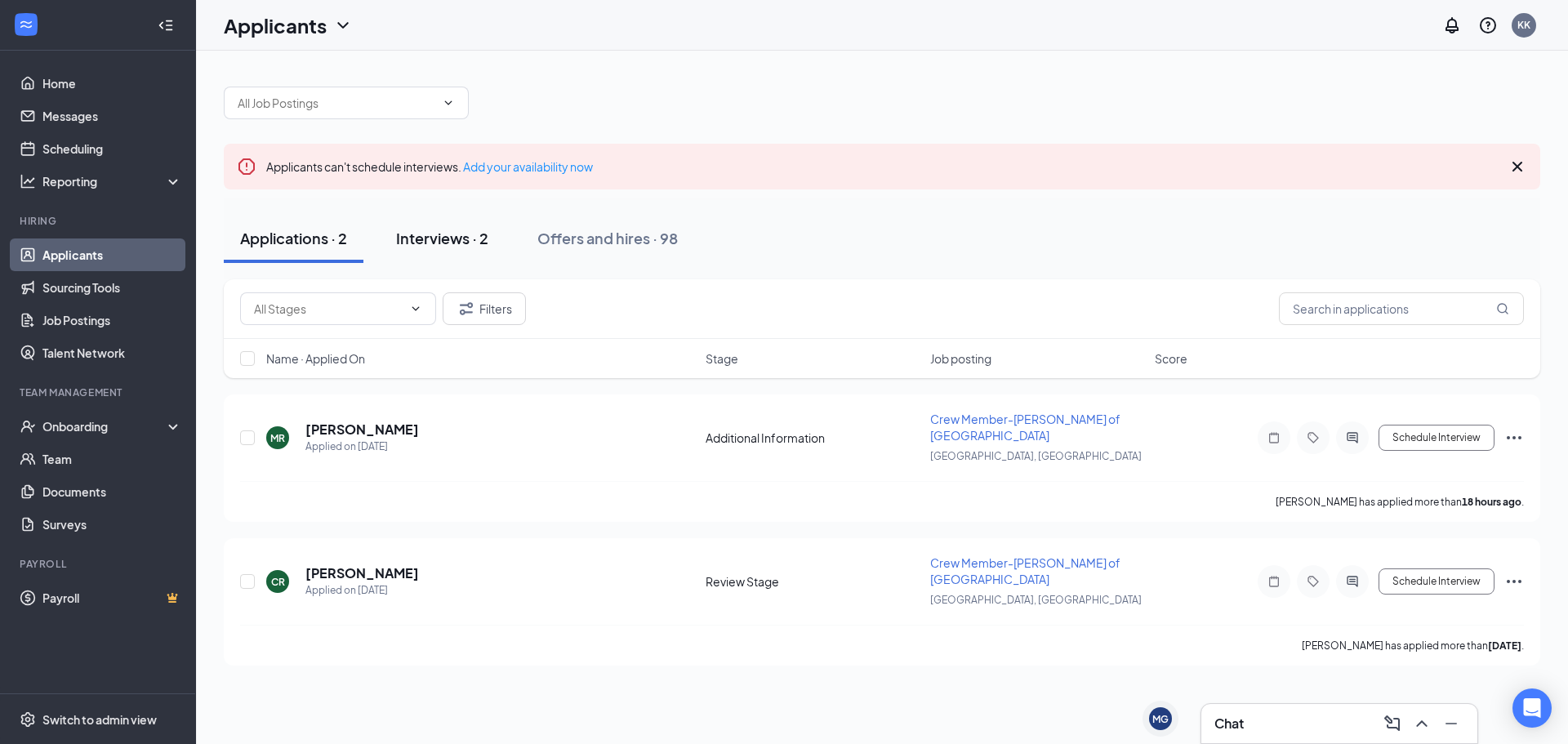
click at [496, 245] on button "Interviews · 2" at bounding box center [442, 238] width 125 height 49
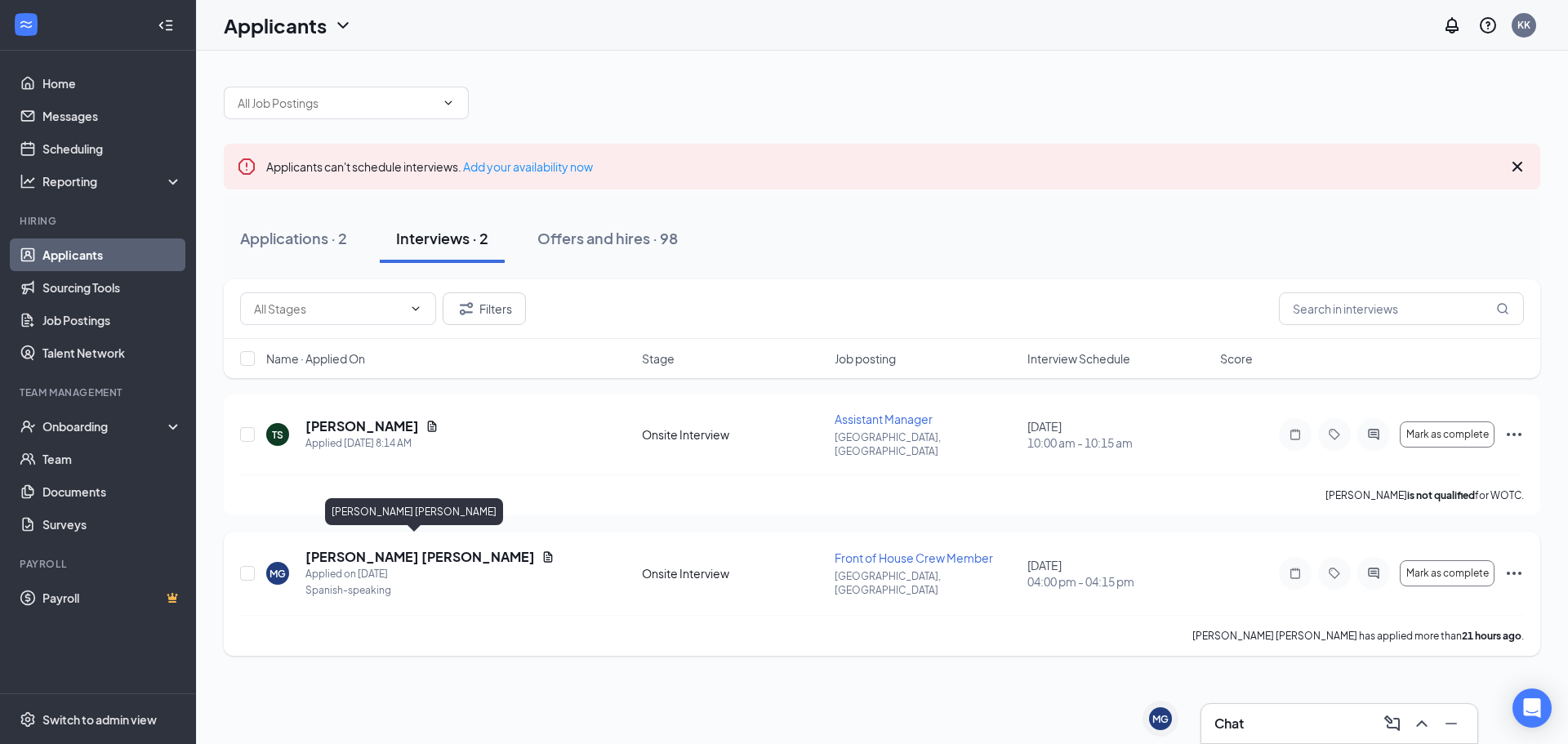
click at [374, 548] on h5 "[PERSON_NAME]" at bounding box center [420, 557] width 229 height 18
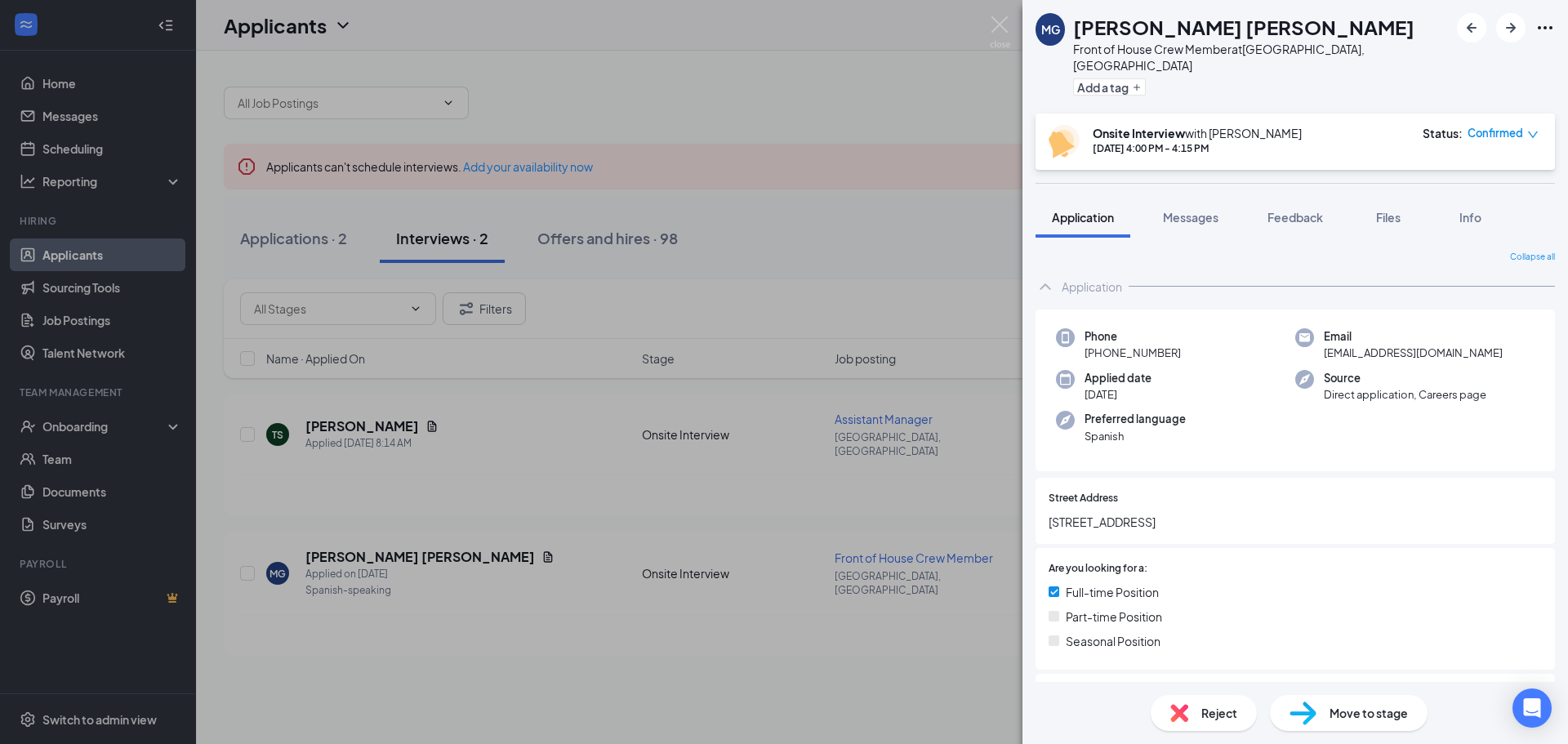
click at [419, 67] on div "MG Manuel Alejandro Garcia Perez Front of House Crew Member at Verona, WI Add a…" at bounding box center [784, 372] width 1568 height 744
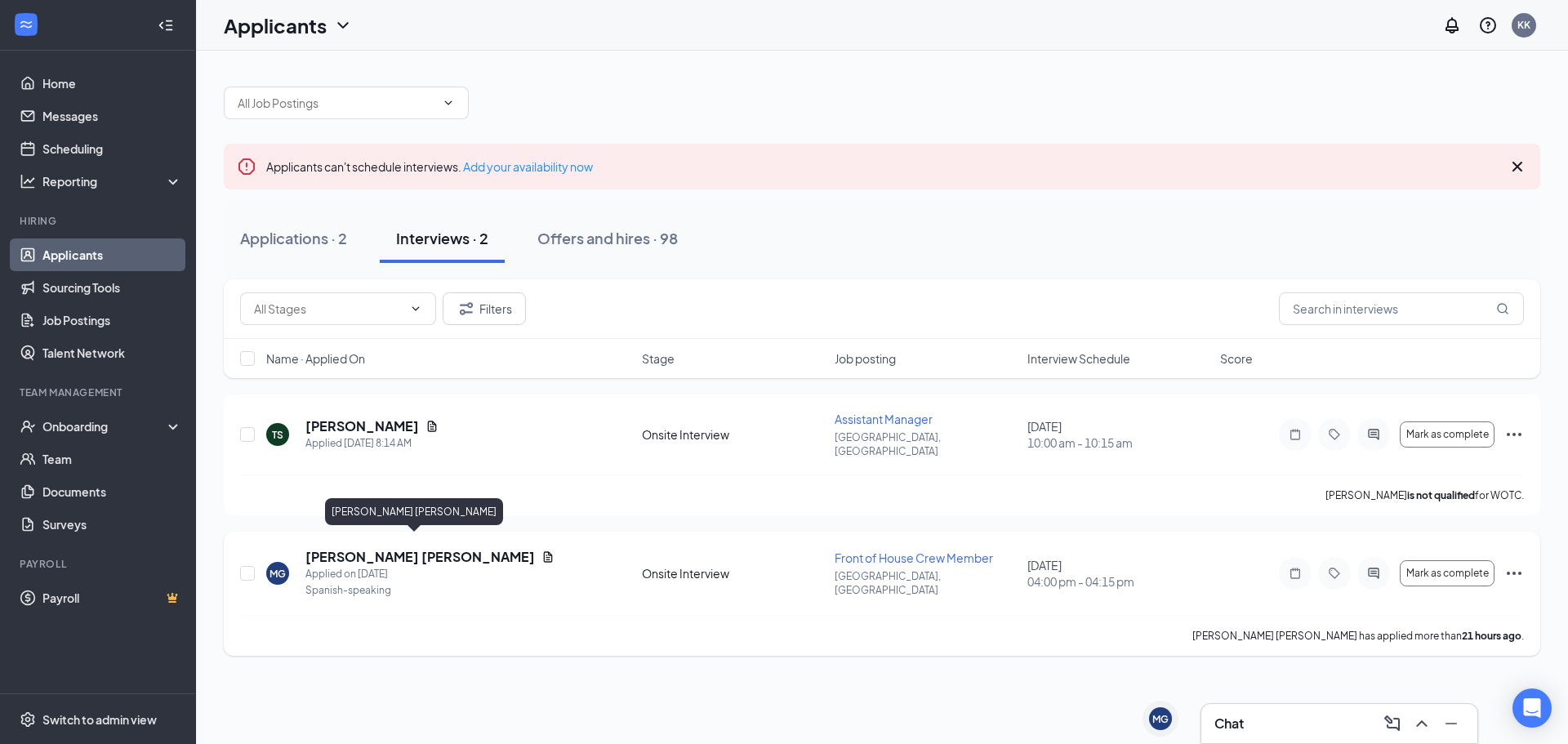
click at [410, 548] on h5 "[PERSON_NAME]" at bounding box center [420, 557] width 229 height 18
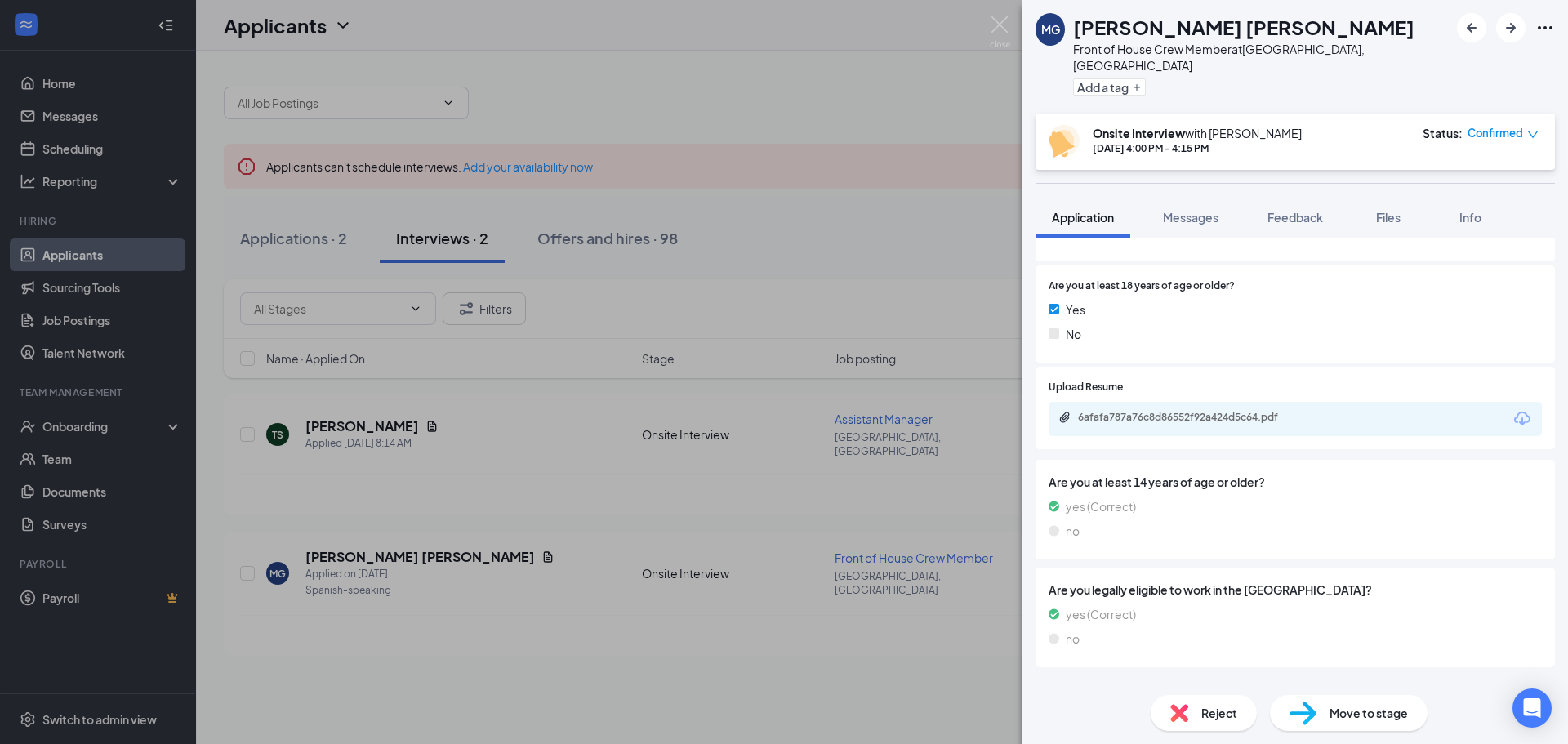
scroll to position [491, 0]
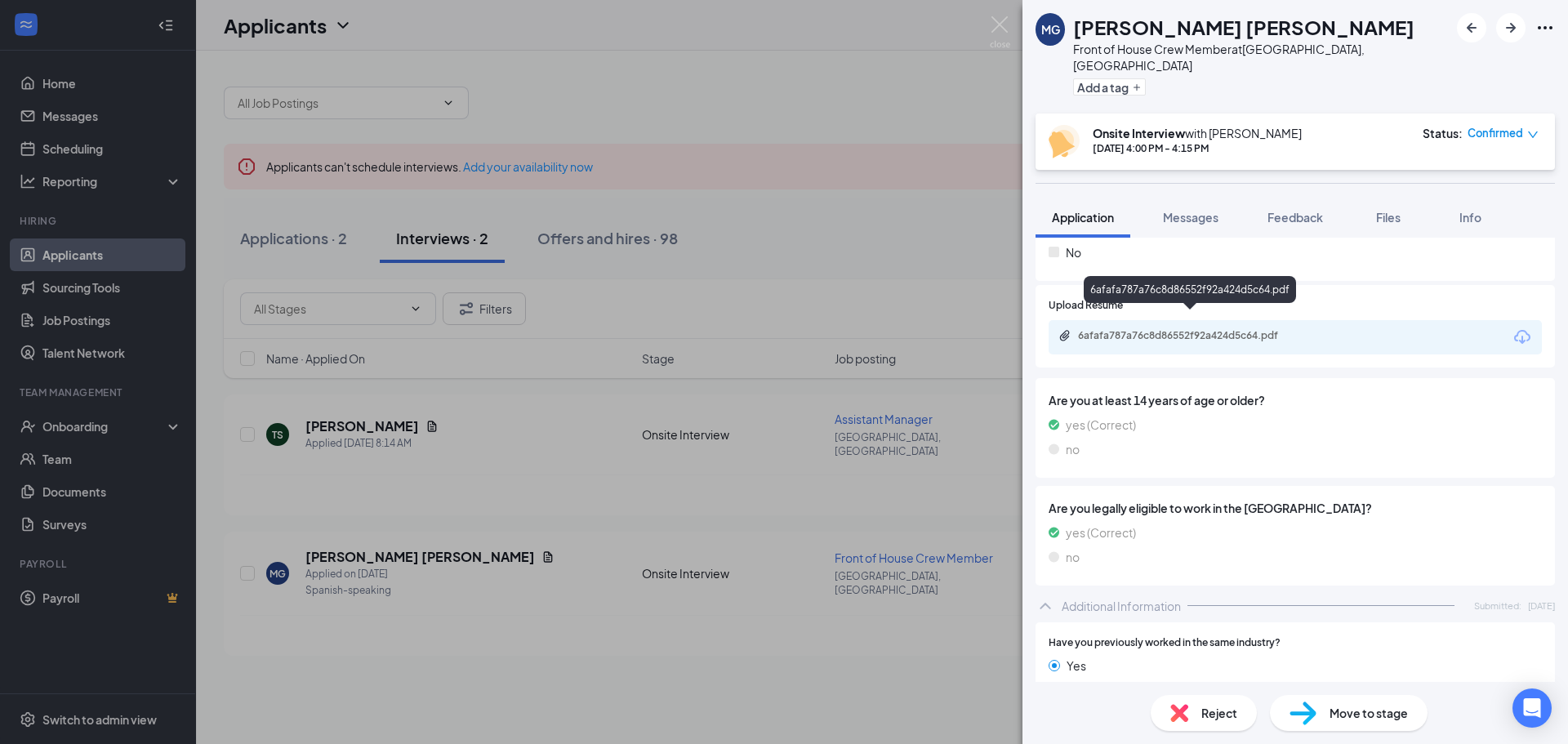
click at [1221, 329] on div "6afafa787a76c8d86552f92a424d5c64.pdf" at bounding box center [1193, 336] width 229 height 13
